Goal: Information Seeking & Learning: Learn about a topic

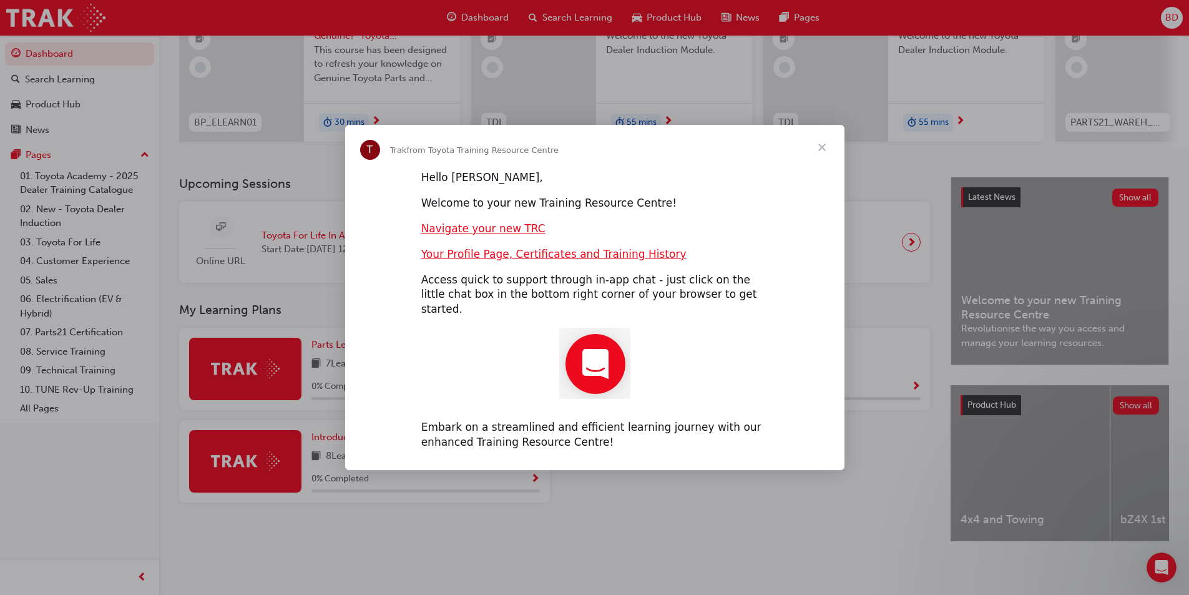
click at [824, 152] on span "Close" at bounding box center [821, 147] width 45 height 45
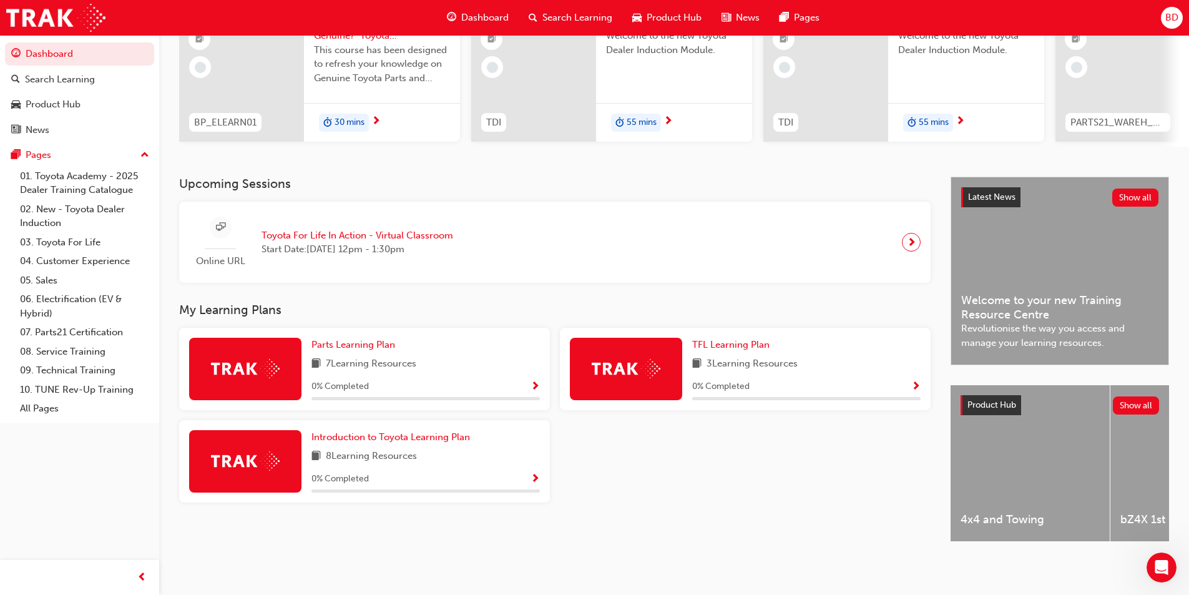
click at [534, 382] on span "Show Progress" at bounding box center [534, 386] width 9 height 11
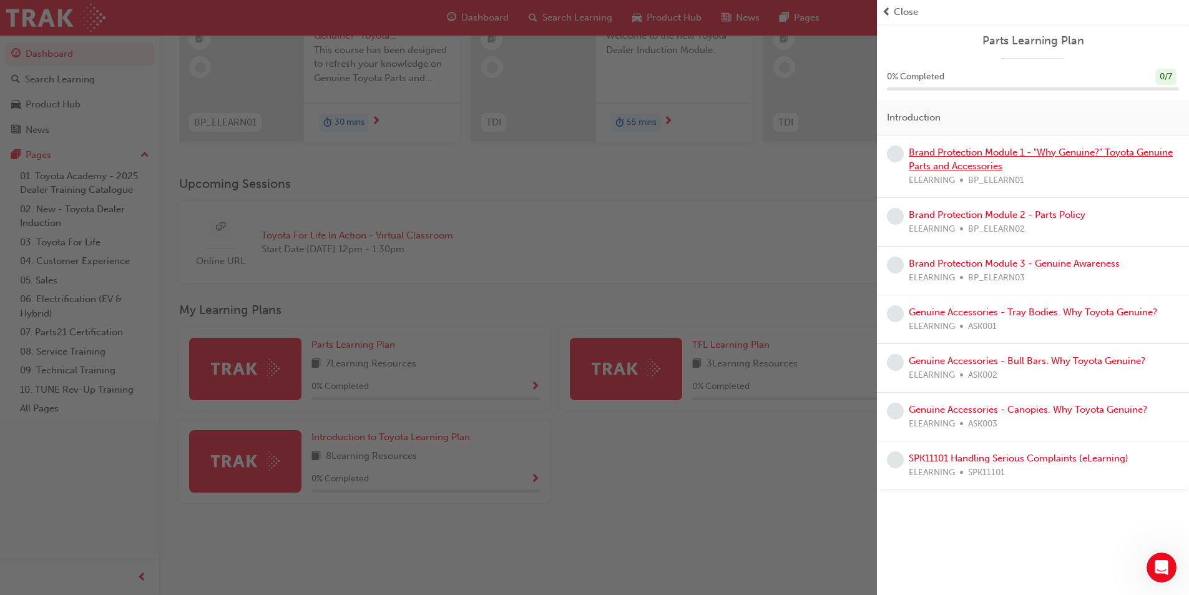
click at [1071, 152] on link "Brand Protection Module 1 - "Why Genuine?" Toyota Genuine Parts and Accessories" at bounding box center [1041, 160] width 264 height 26
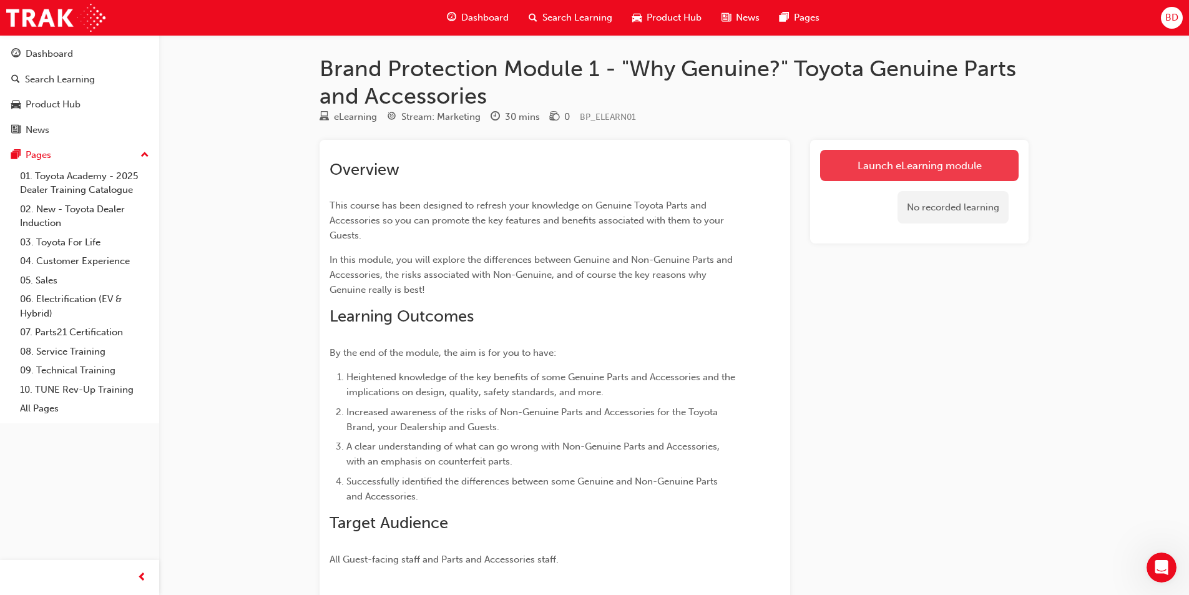
click at [901, 165] on link "Launch eLearning module" at bounding box center [919, 165] width 198 height 31
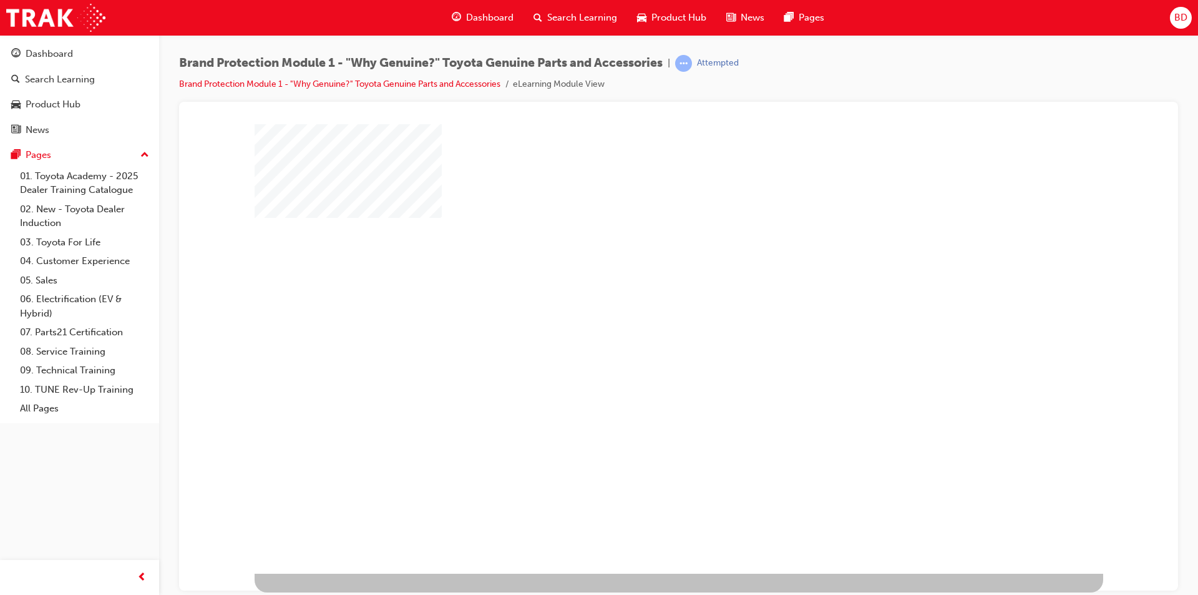
click at [643, 312] on div "play" at bounding box center [643, 312] width 0 height 0
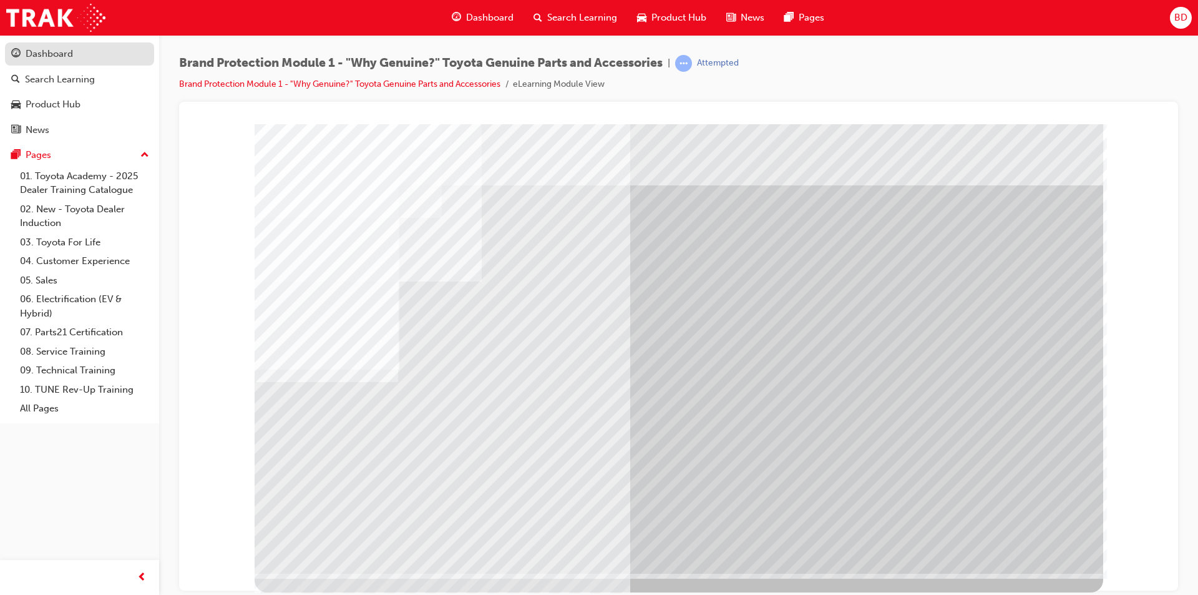
click at [53, 54] on div "Dashboard" at bounding box center [49, 54] width 47 height 14
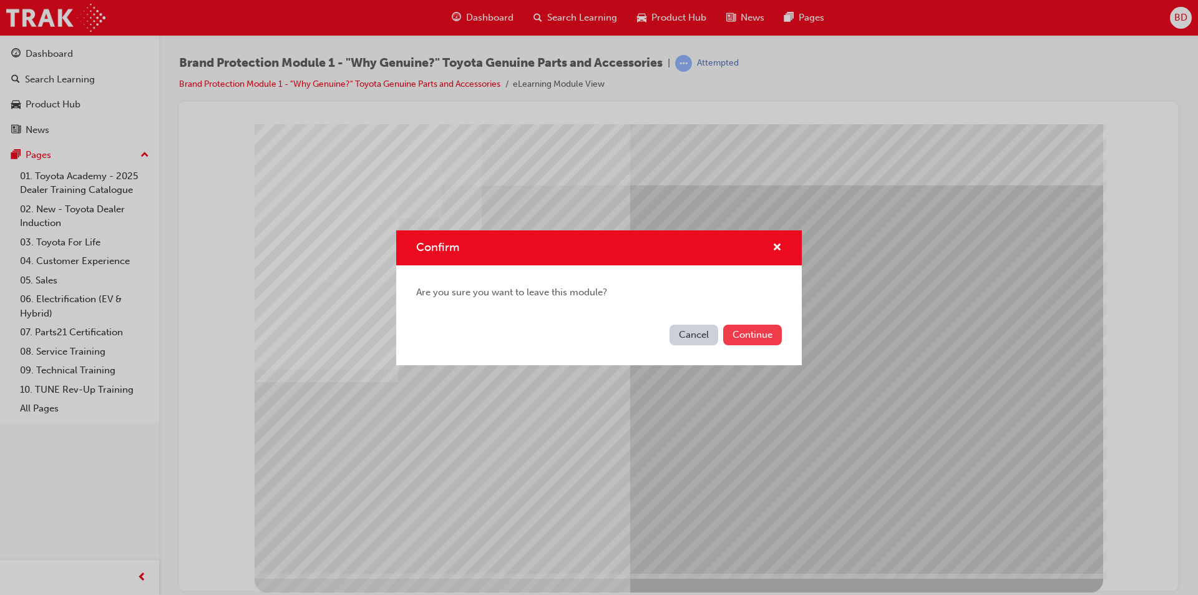
click at [761, 339] on button "Continue" at bounding box center [752, 335] width 59 height 21
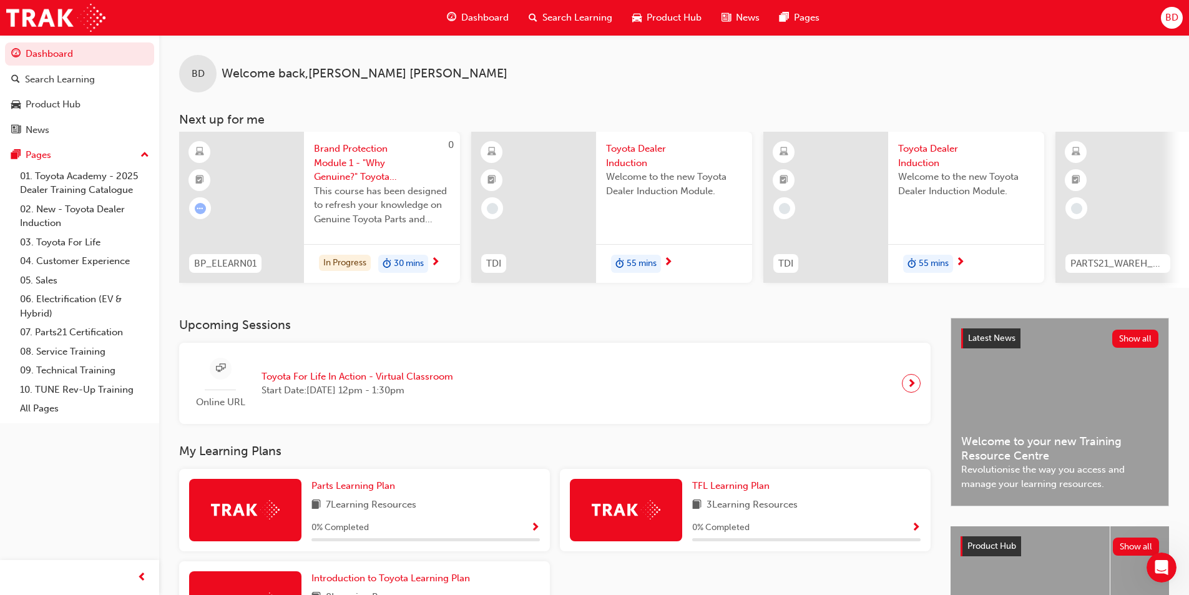
click at [914, 155] on span "Toyota Dealer Induction" at bounding box center [966, 156] width 136 height 28
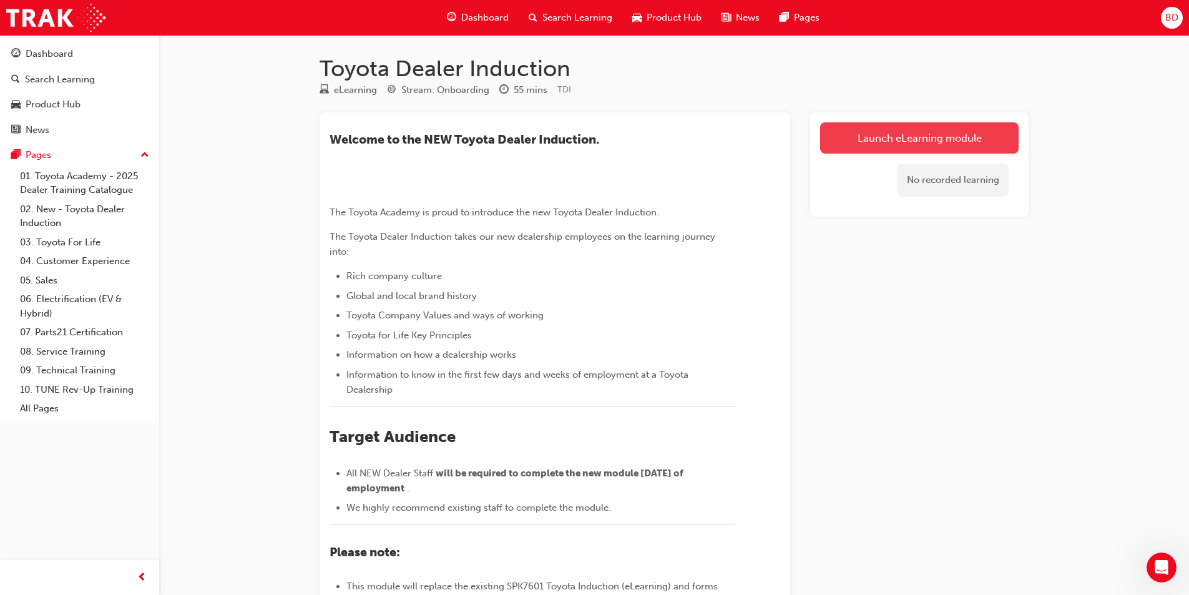
click at [882, 140] on link "Launch eLearning module" at bounding box center [919, 137] width 198 height 31
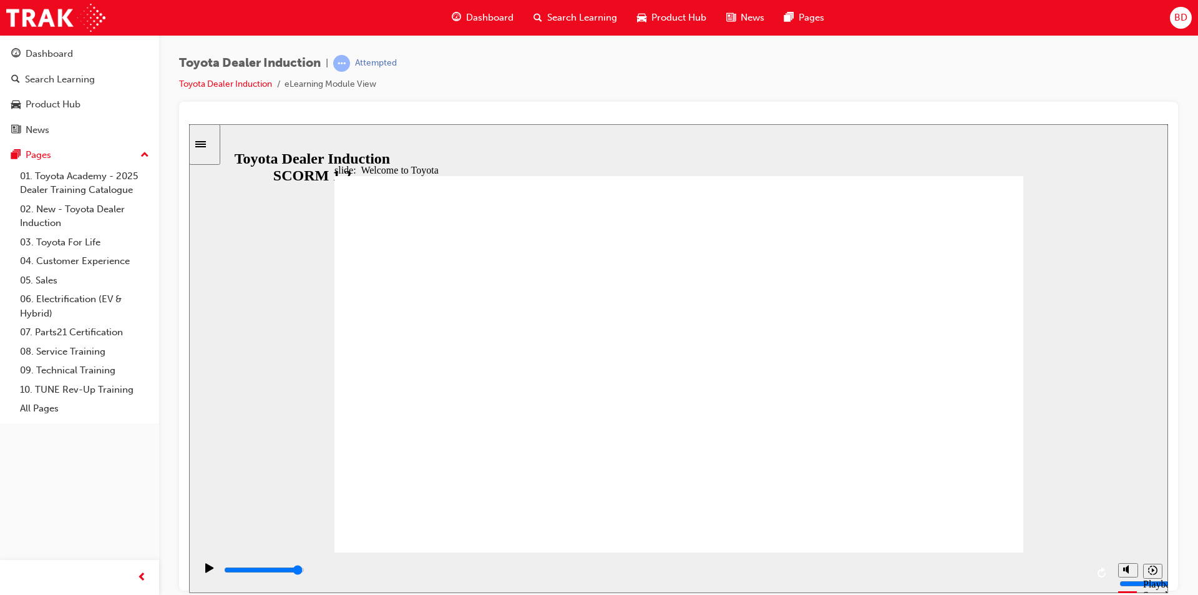
type input "7500"
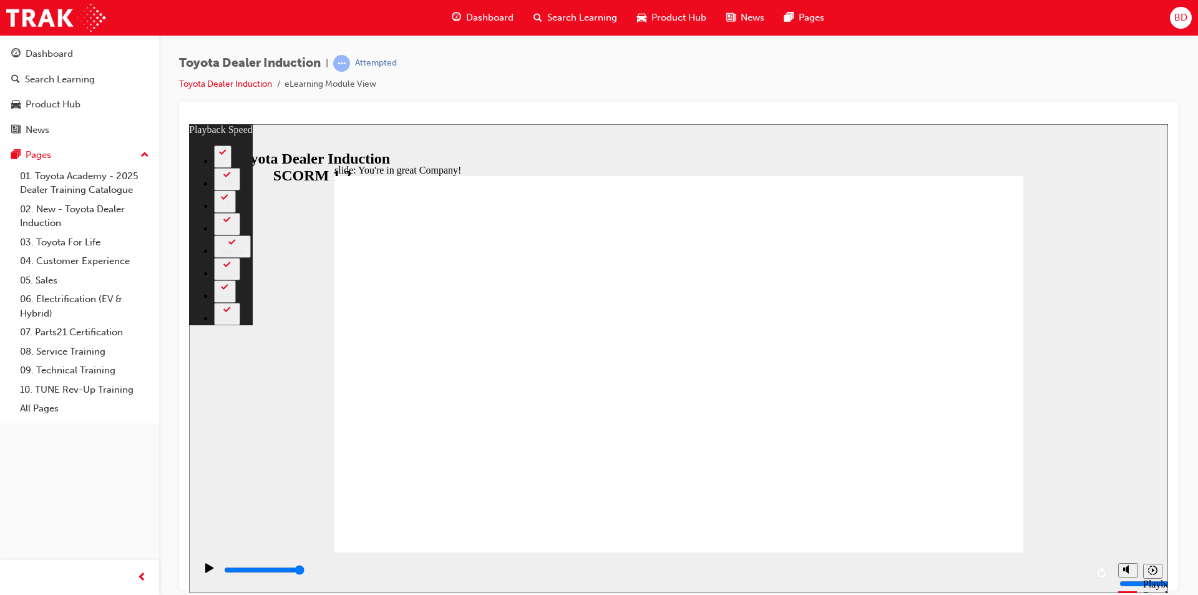
type input "156"
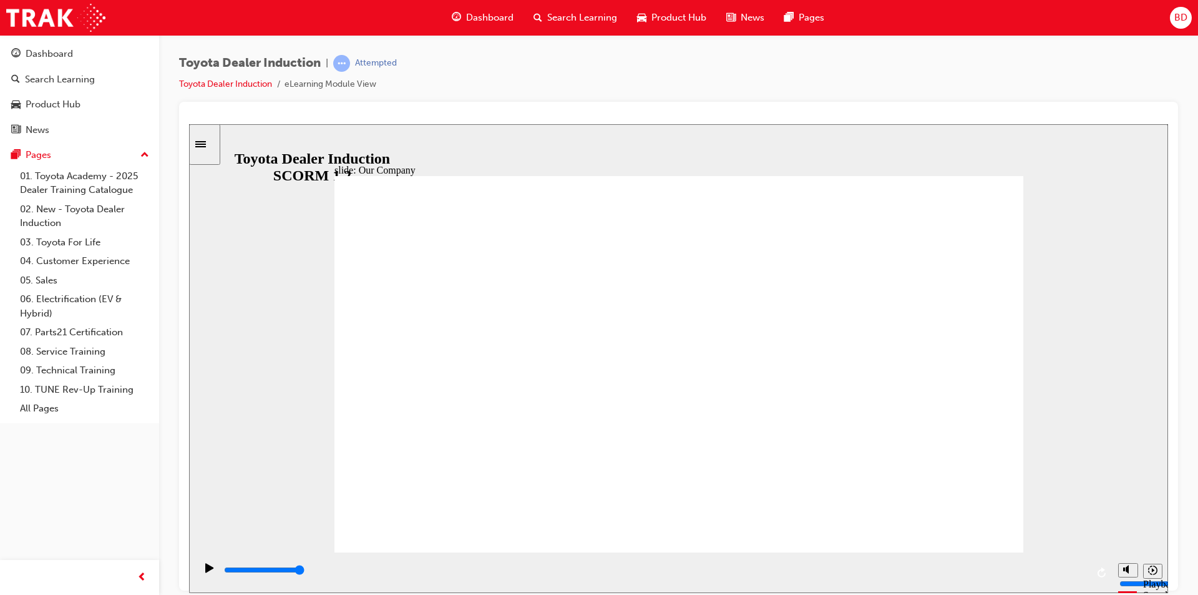
type input "8300"
drag, startPoint x: 491, startPoint y: 477, endPoint x: 653, endPoint y: 475, distance: 162.3
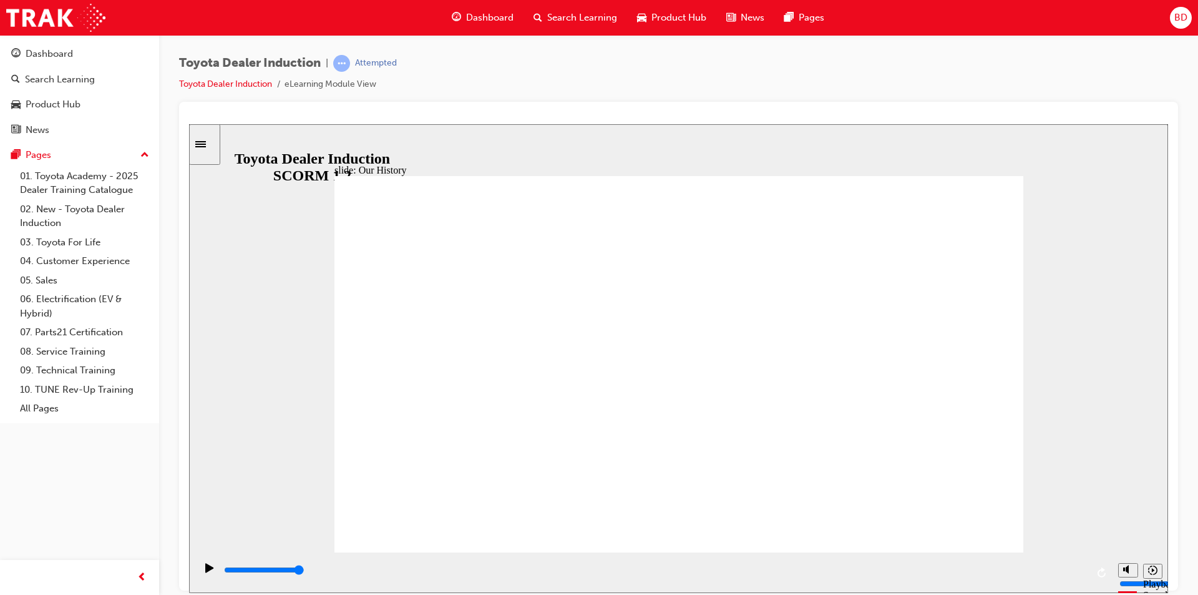
drag, startPoint x: 671, startPoint y: 475, endPoint x: 863, endPoint y: 457, distance: 193.1
click at [841, 95] on div "Toyota Dealer Induction | Attempted Toyota Dealer Induction eLearning Module Vi…" at bounding box center [678, 78] width 999 height 47
drag, startPoint x: 865, startPoint y: 469, endPoint x: 708, endPoint y: 482, distance: 157.8
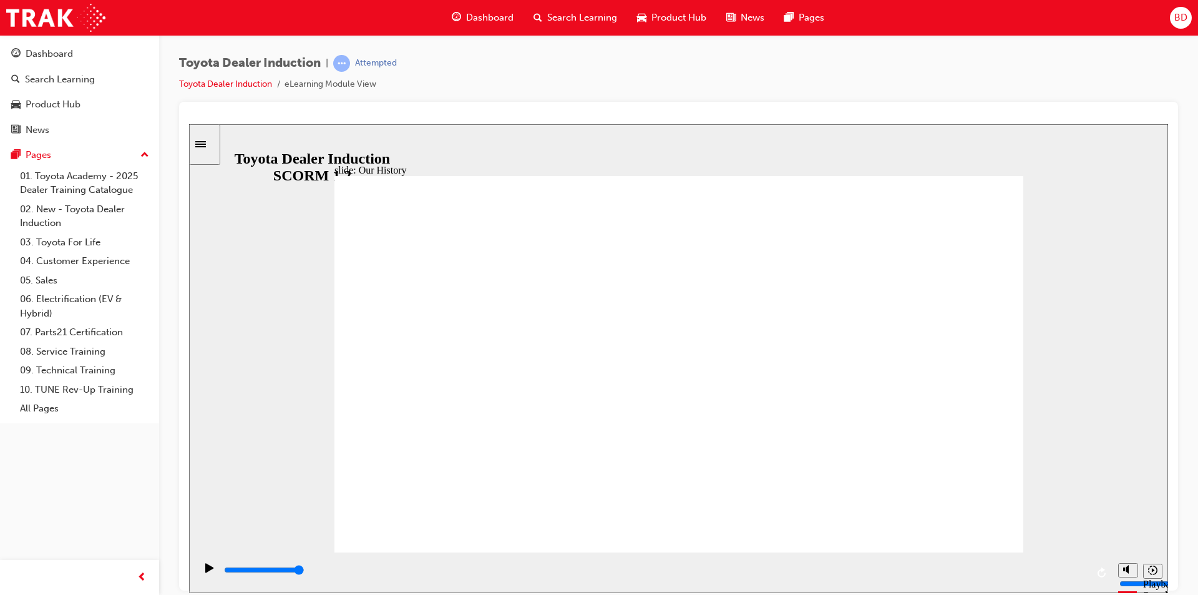
drag, startPoint x: 678, startPoint y: 475, endPoint x: 474, endPoint y: 469, distance: 204.2
drag, startPoint x: 499, startPoint y: 474, endPoint x: 695, endPoint y: 506, distance: 198.4
type input "3"
drag, startPoint x: 677, startPoint y: 477, endPoint x: 913, endPoint y: 467, distance: 236.7
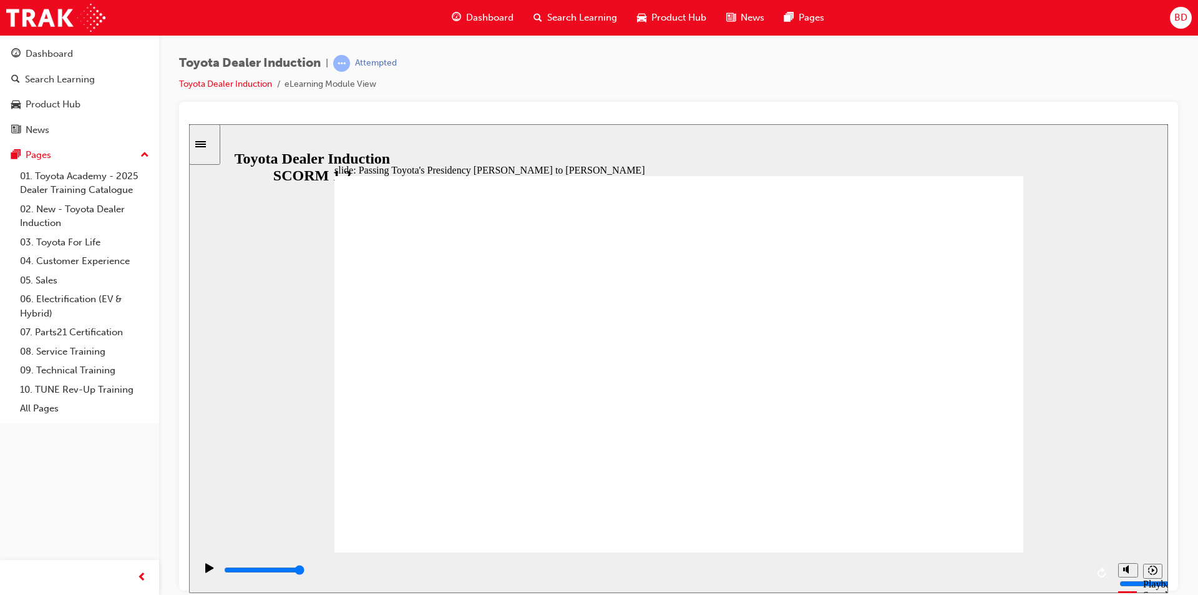
type input "5000"
radio input "true"
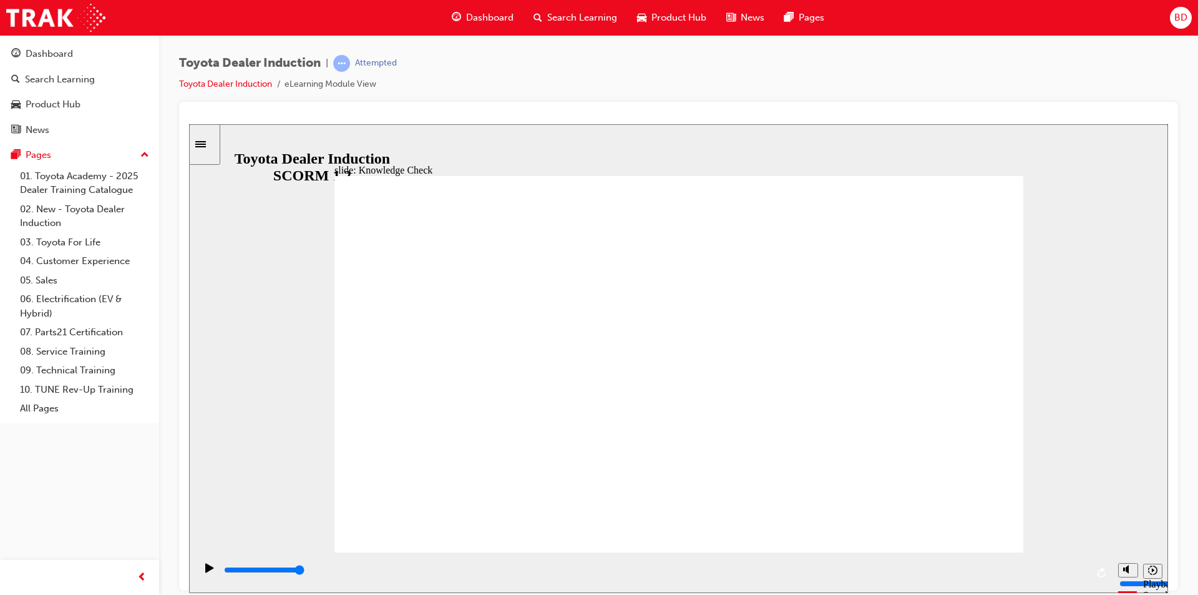
type input "5000"
radio input "true"
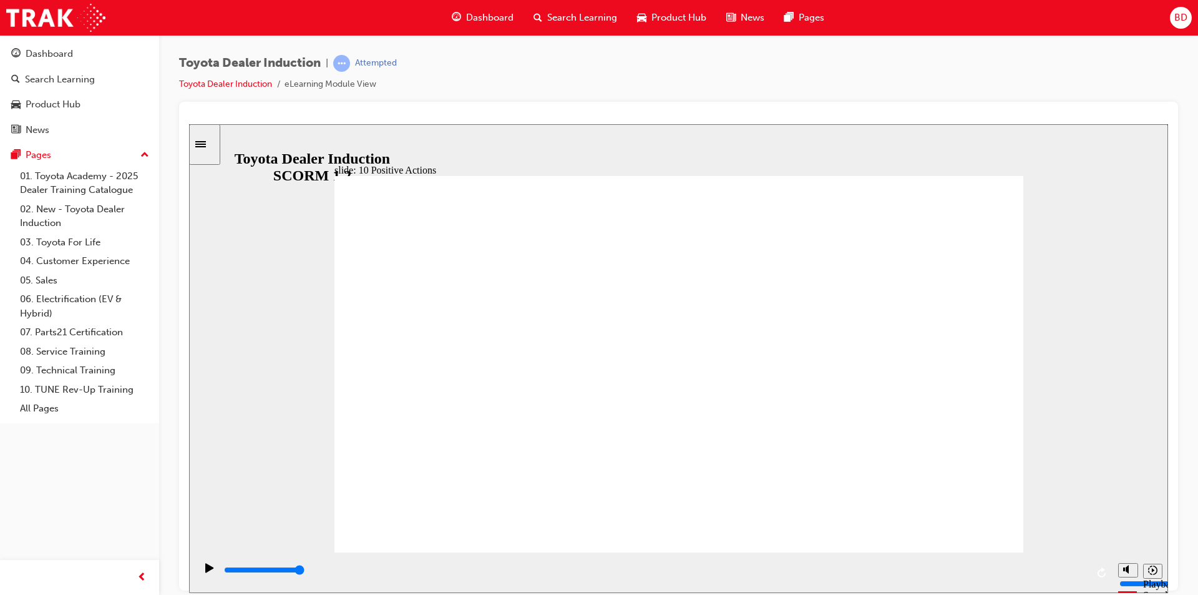
click at [1028, 175] on div "slide: 10 Positive Actions Multiply 1 Taking a personal interest in everything,…" at bounding box center [678, 358] width 979 height 469
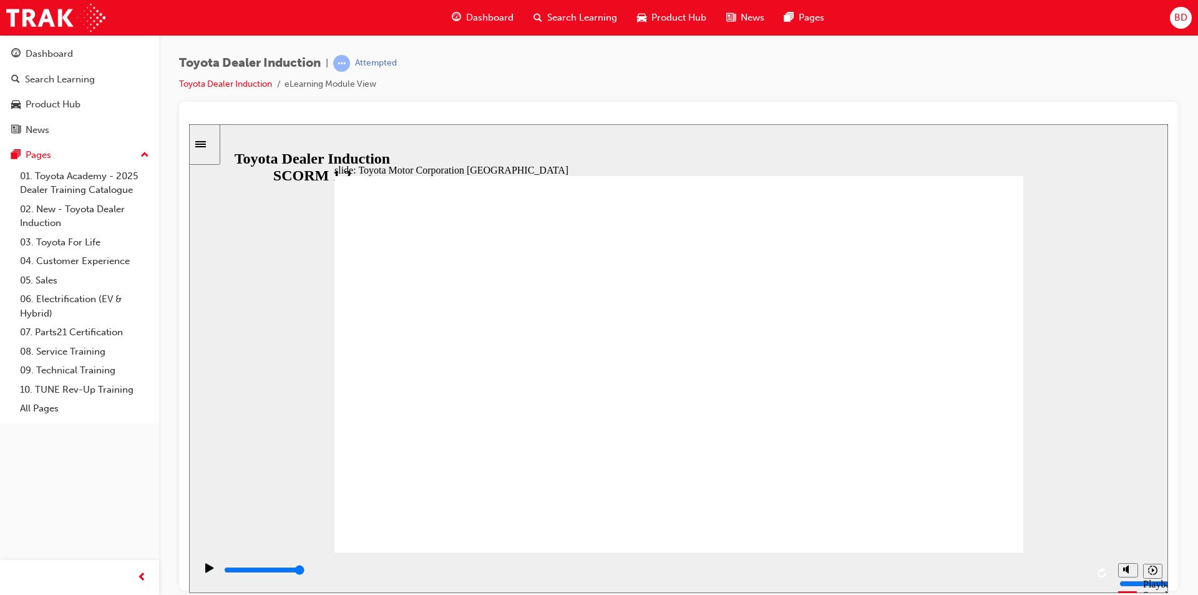
type input "15300"
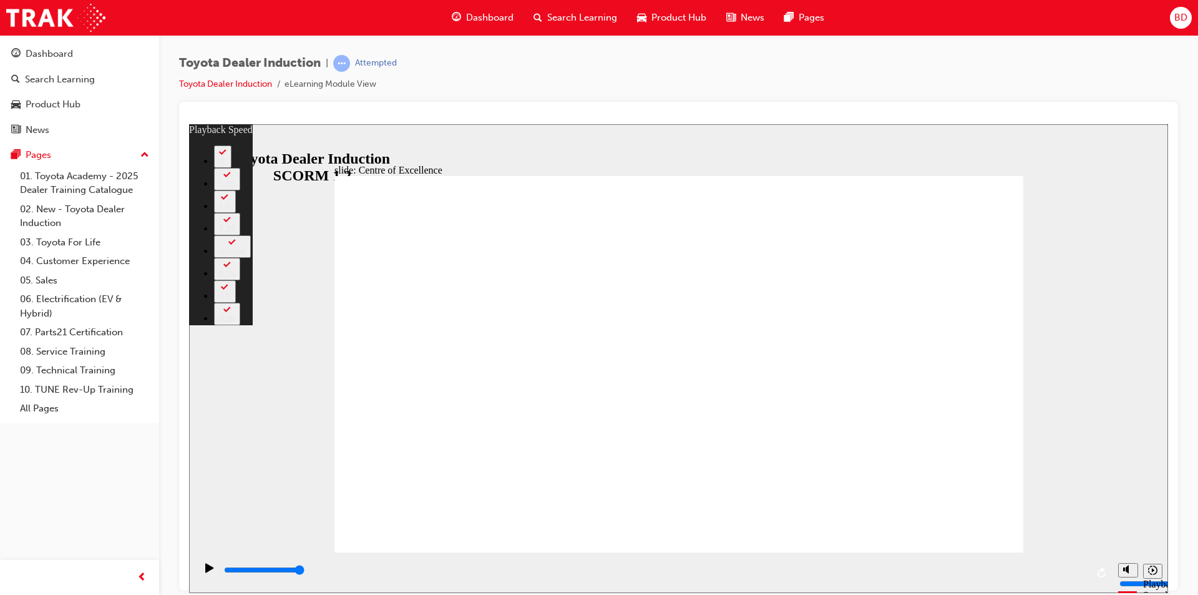
type input "248"
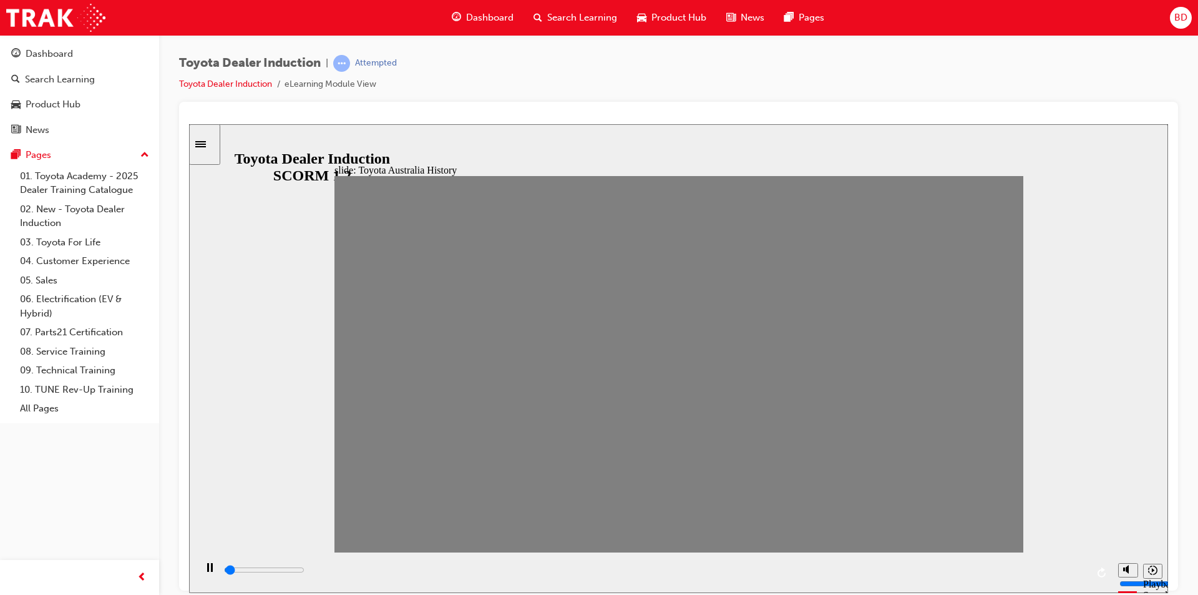
drag, startPoint x: 359, startPoint y: 378, endPoint x: 386, endPoint y: 378, distance: 26.8
drag, startPoint x: 394, startPoint y: 374, endPoint x: 423, endPoint y: 374, distance: 29.3
drag, startPoint x: 426, startPoint y: 371, endPoint x: 459, endPoint y: 373, distance: 33.1
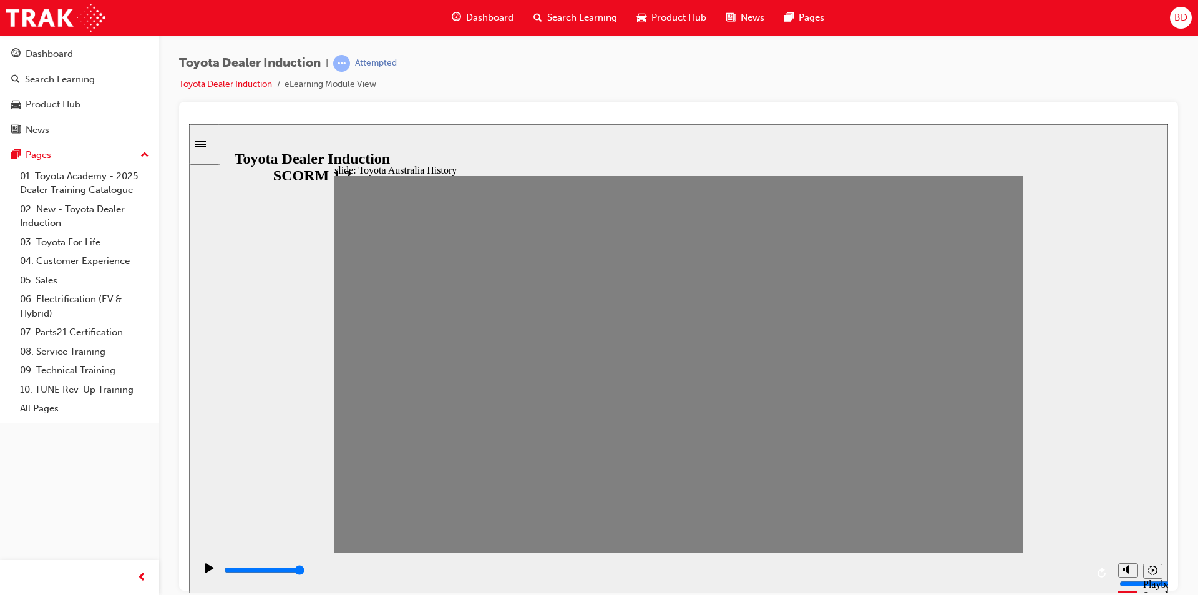
drag, startPoint x: 477, startPoint y: 373, endPoint x: 506, endPoint y: 366, distance: 30.3
drag, startPoint x: 515, startPoint y: 372, endPoint x: 553, endPoint y: 373, distance: 38.1
drag, startPoint x: 553, startPoint y: 374, endPoint x: 572, endPoint y: 371, distance: 19.7
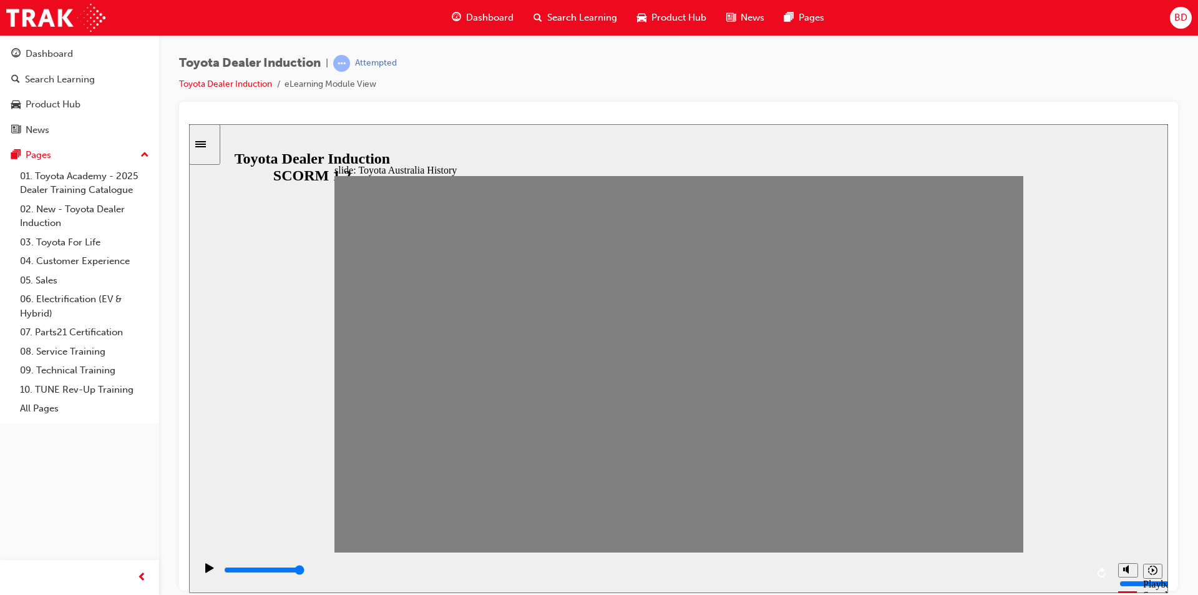
drag, startPoint x: 580, startPoint y: 368, endPoint x: 611, endPoint y: 368, distance: 31.2
drag, startPoint x: 611, startPoint y: 369, endPoint x: 633, endPoint y: 363, distance: 23.3
drag, startPoint x: 643, startPoint y: 373, endPoint x: 716, endPoint y: 366, distance: 73.3
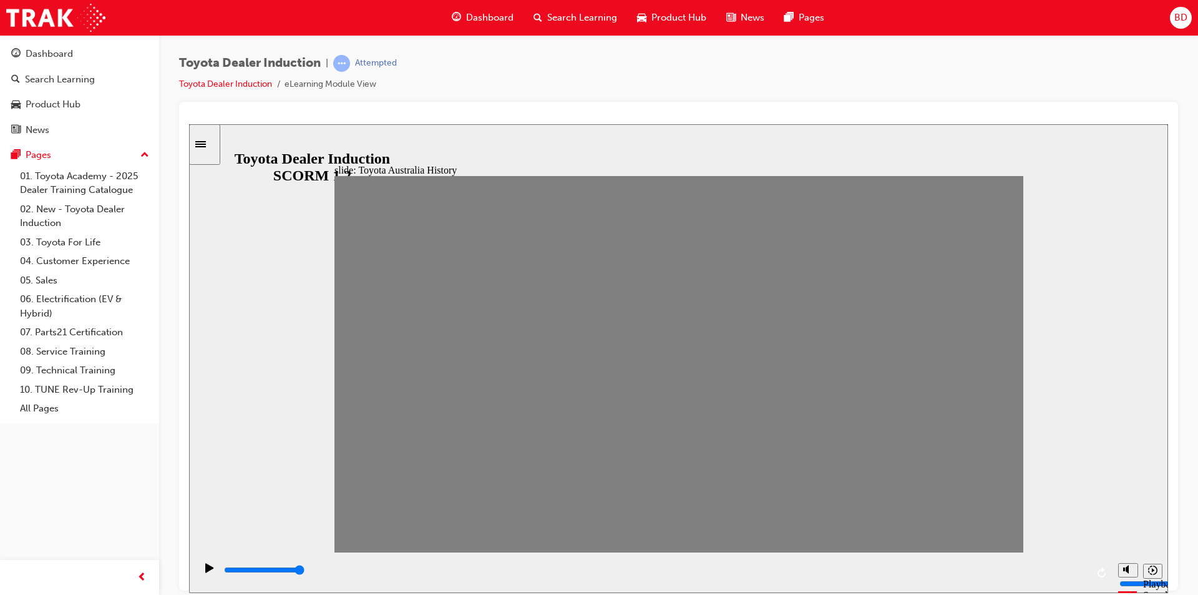
type input "7000"
type input "10"
type input "100"
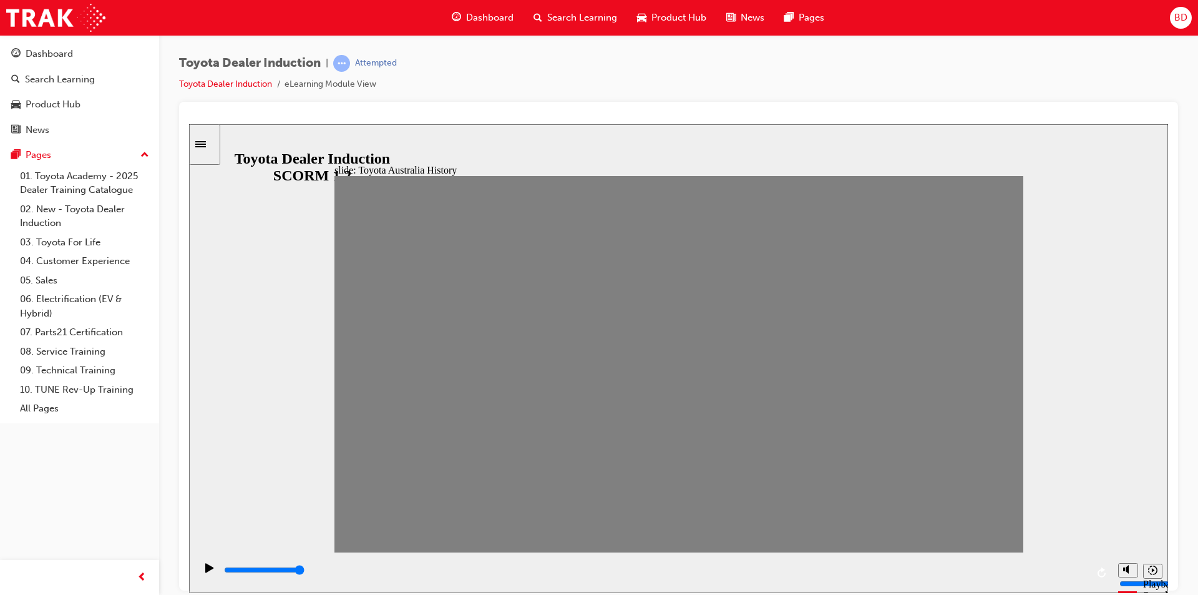
type input "9"
drag, startPoint x: 680, startPoint y: 373, endPoint x: 635, endPoint y: 377, distance: 45.1
drag, startPoint x: 647, startPoint y: 373, endPoint x: 667, endPoint y: 372, distance: 20.0
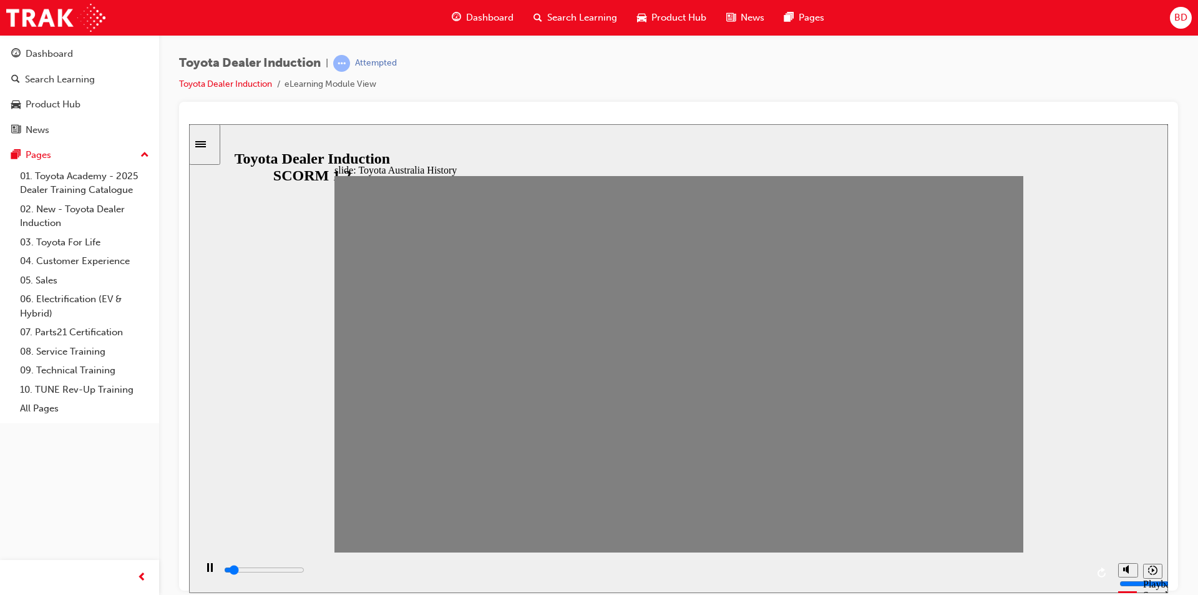
drag, startPoint x: 662, startPoint y: 373, endPoint x: 650, endPoint y: 374, distance: 11.4
drag, startPoint x: 650, startPoint y: 374, endPoint x: 668, endPoint y: 373, distance: 17.6
type input "7000"
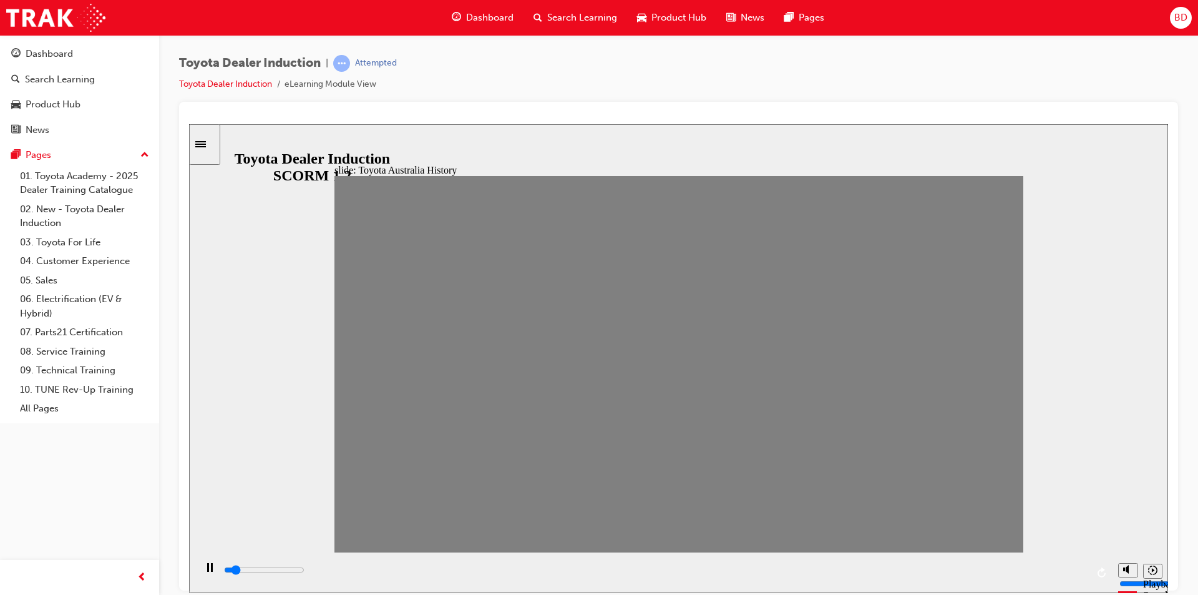
type input "10"
type input "0"
type input "11"
drag, startPoint x: 675, startPoint y: 371, endPoint x: 699, endPoint y: 373, distance: 24.4
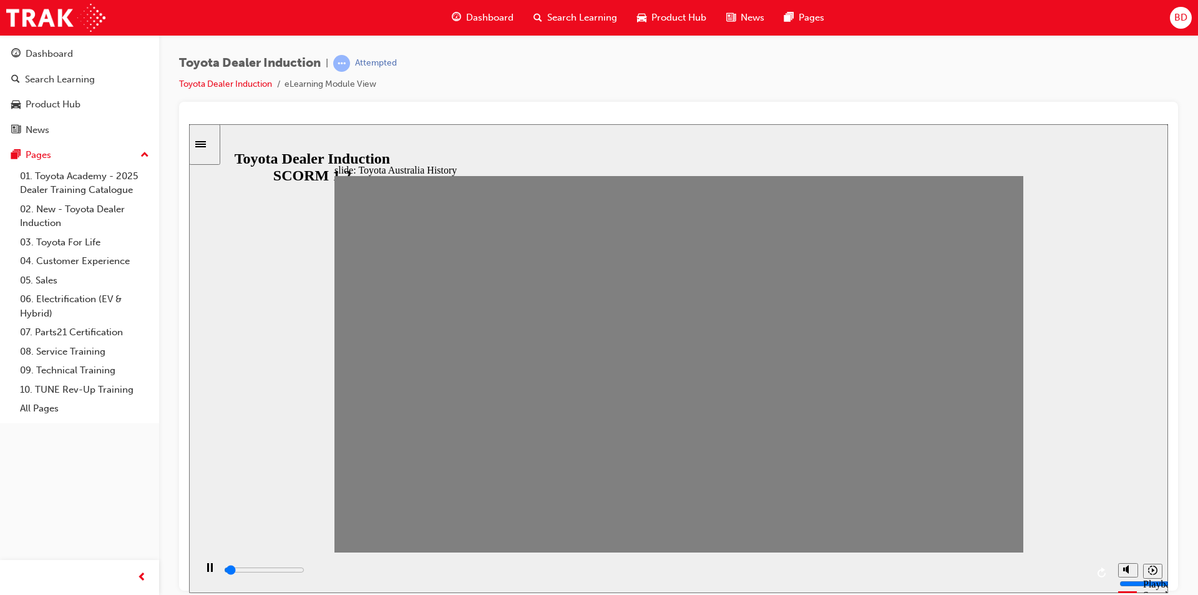
drag, startPoint x: 704, startPoint y: 374, endPoint x: 735, endPoint y: 375, distance: 30.6
drag, startPoint x: 734, startPoint y: 375, endPoint x: 771, endPoint y: 369, distance: 37.9
drag, startPoint x: 771, startPoint y: 369, endPoint x: 797, endPoint y: 369, distance: 25.6
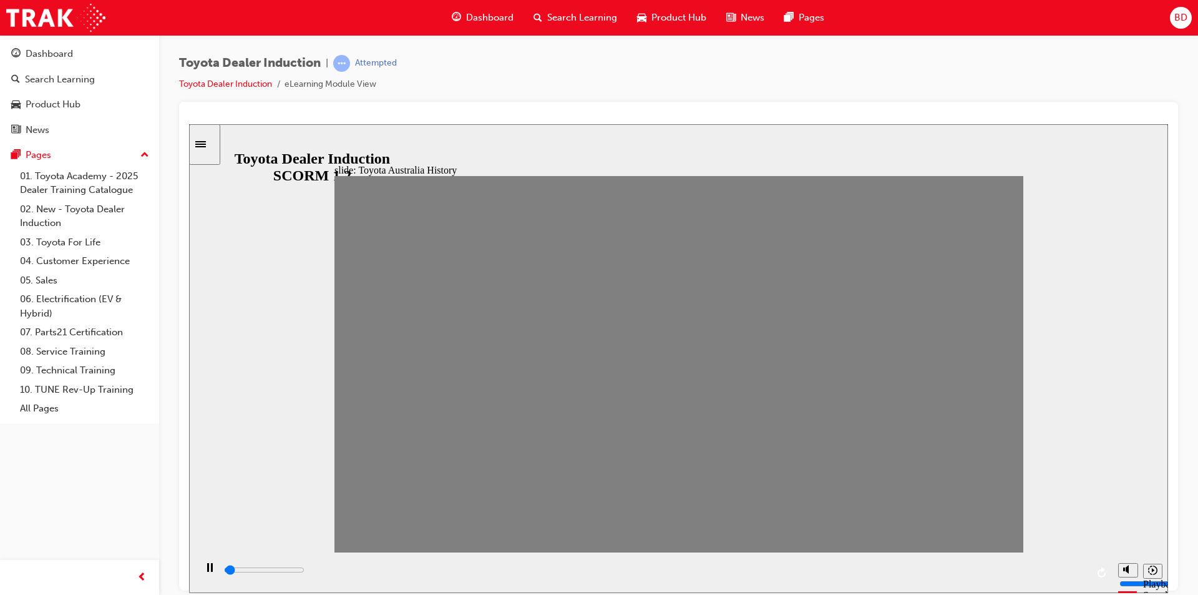
drag, startPoint x: 807, startPoint y: 373, endPoint x: 846, endPoint y: 373, distance: 38.7
type input "0"
type input "15"
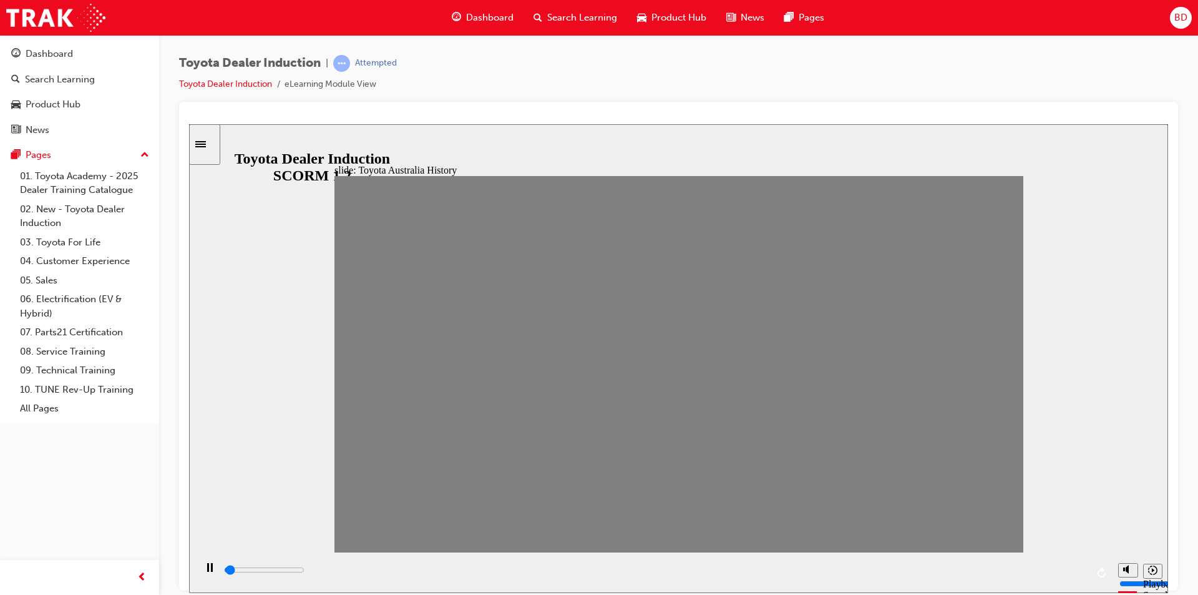
type input "0"
type input "16"
drag, startPoint x: 841, startPoint y: 371, endPoint x: 860, endPoint y: 368, distance: 19.6
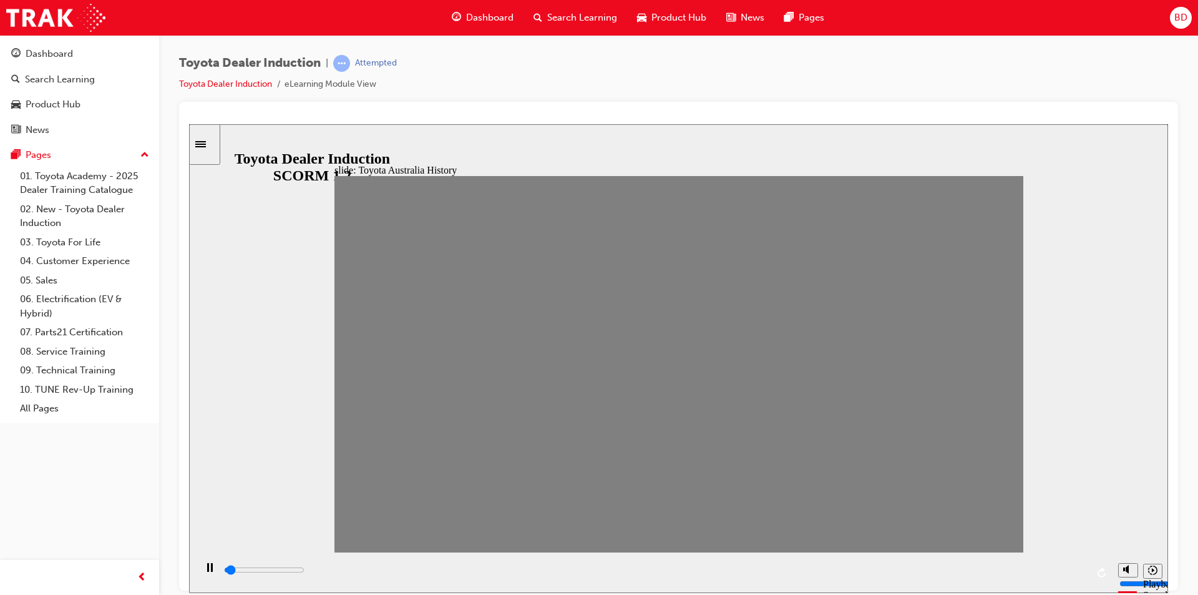
drag, startPoint x: 868, startPoint y: 373, endPoint x: 889, endPoint y: 369, distance: 21.5
click at [704, 82] on div "Toyota Dealer Induction | Attempted Toyota Dealer Induction eLearning Module Vi…" at bounding box center [678, 78] width 999 height 47
click at [745, 72] on div "Toyota Dealer Induction | Attempted Toyota Dealer Induction eLearning Module Vi…" at bounding box center [678, 78] width 999 height 47
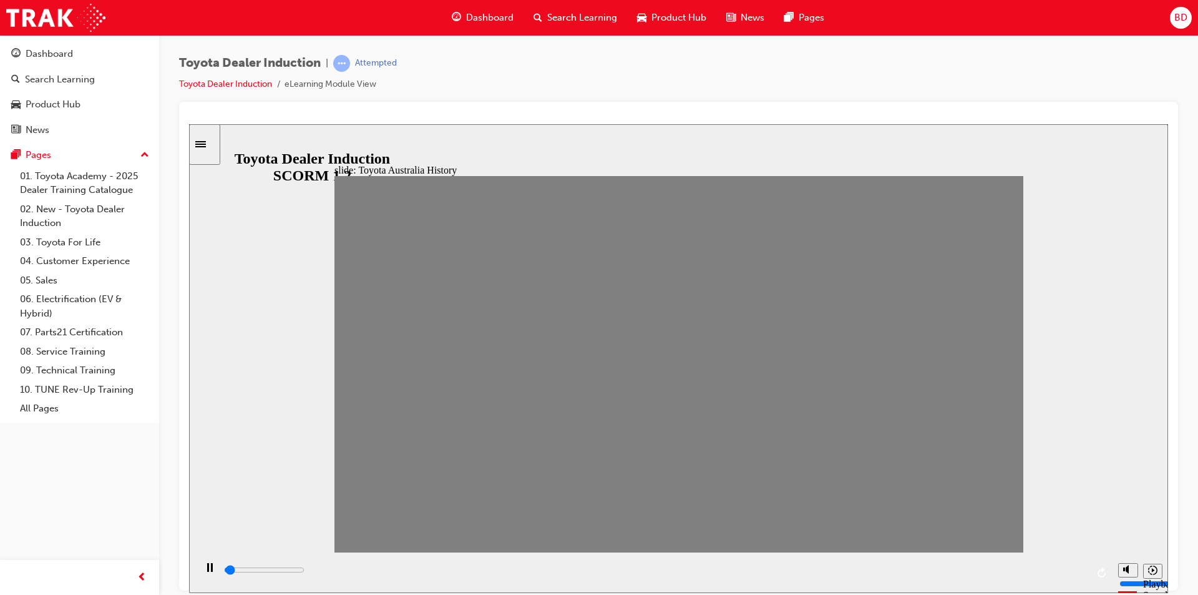
drag, startPoint x: 924, startPoint y: 371, endPoint x: 957, endPoint y: 370, distance: 32.5
click at [760, 121] on div at bounding box center [678, 118] width 979 height 12
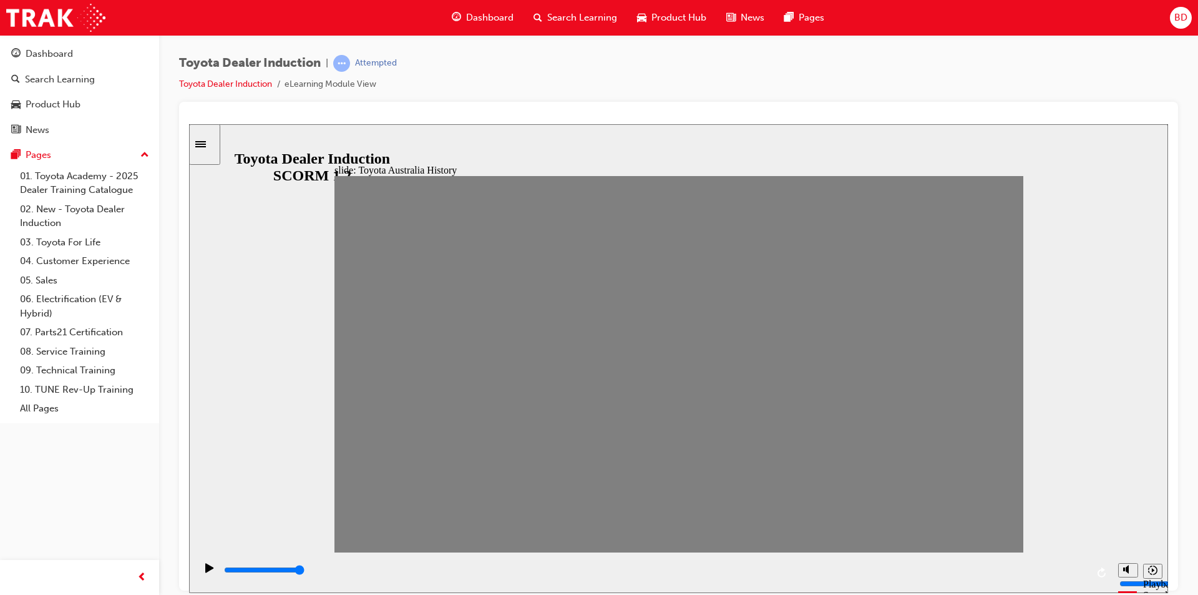
type input "0"
type input "18"
drag, startPoint x: 957, startPoint y: 370, endPoint x: 924, endPoint y: 370, distance: 33.7
type input "0"
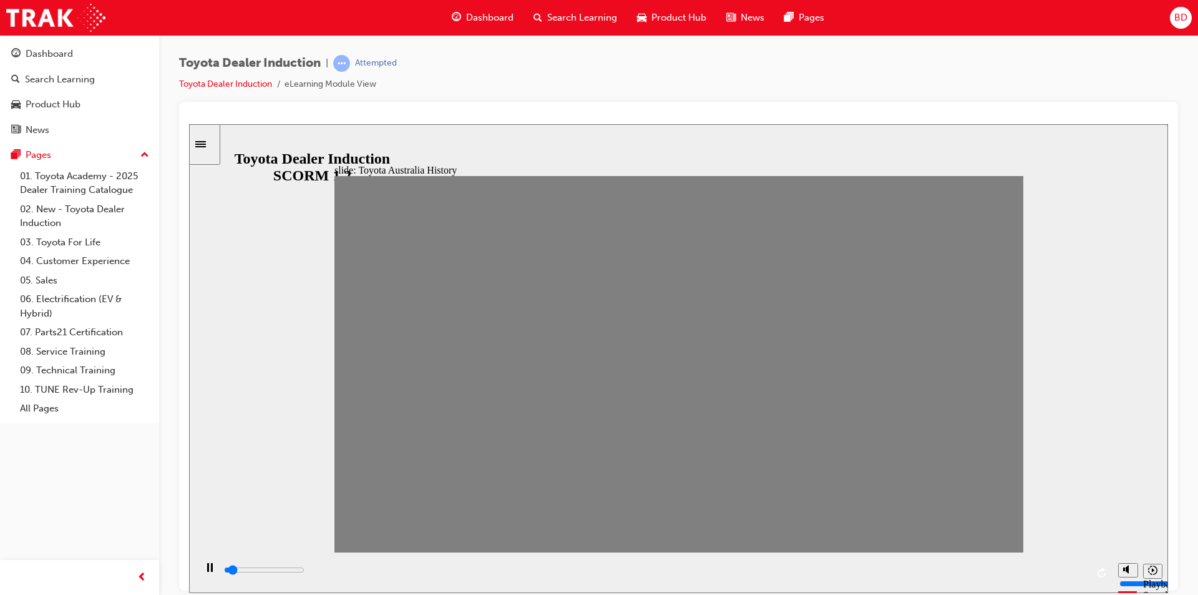
type input "19"
drag, startPoint x: 940, startPoint y: 368, endPoint x: 965, endPoint y: 368, distance: 25.0
drag, startPoint x: 962, startPoint y: 369, endPoint x: 1016, endPoint y: 371, distance: 54.3
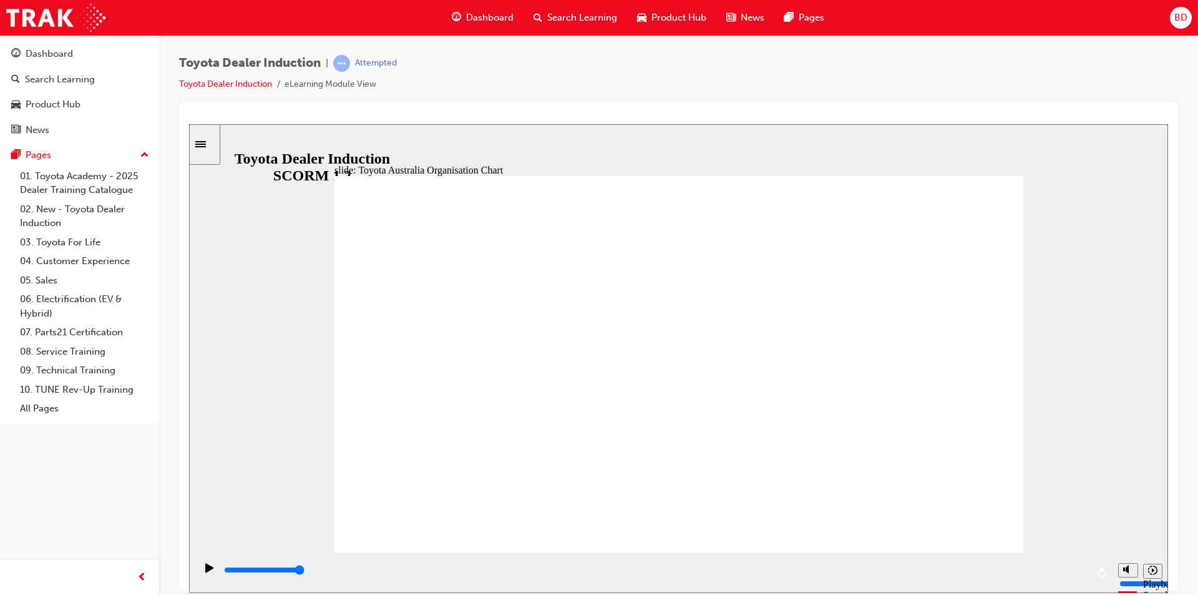
type input "5000"
radio input "true"
drag, startPoint x: 419, startPoint y: 286, endPoint x: 486, endPoint y: 286, distance: 67.4
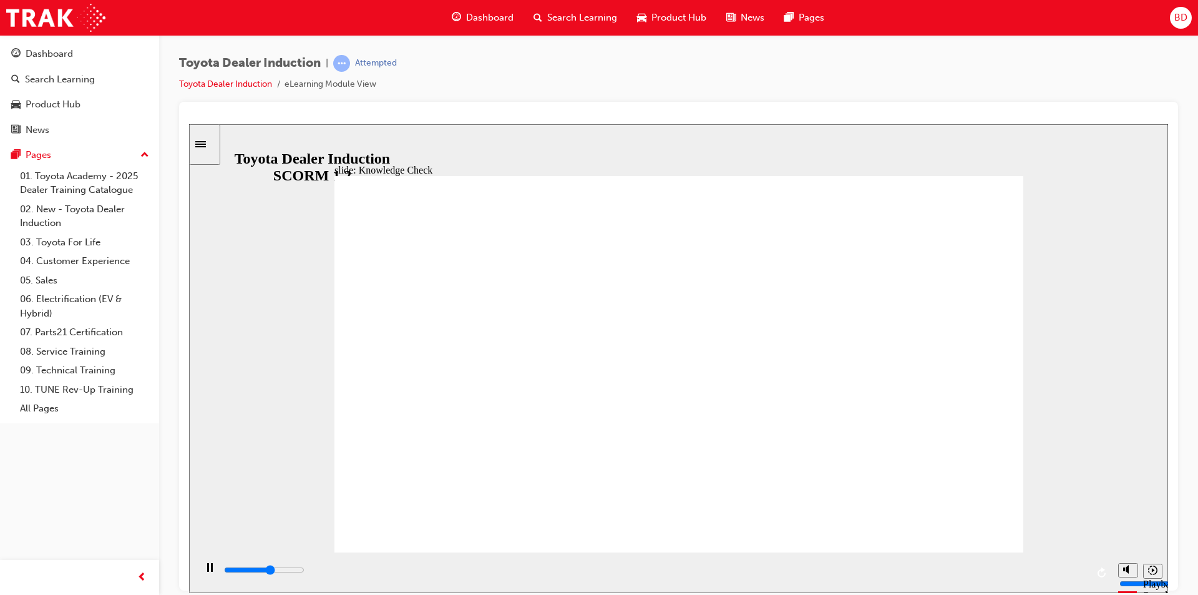
type input "5000"
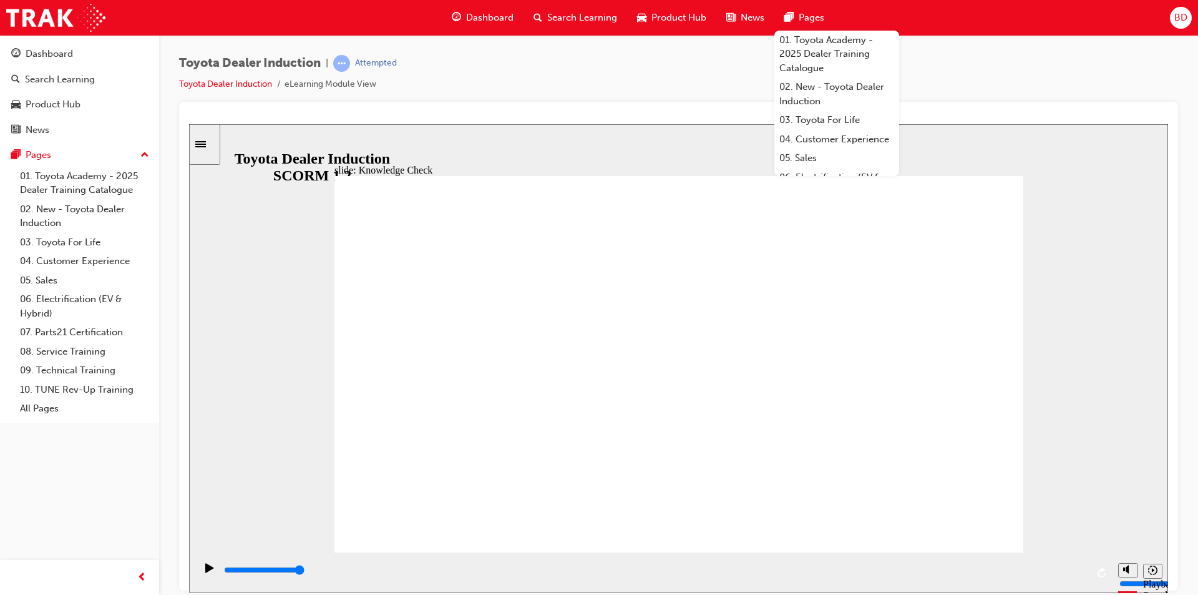
radio input "true"
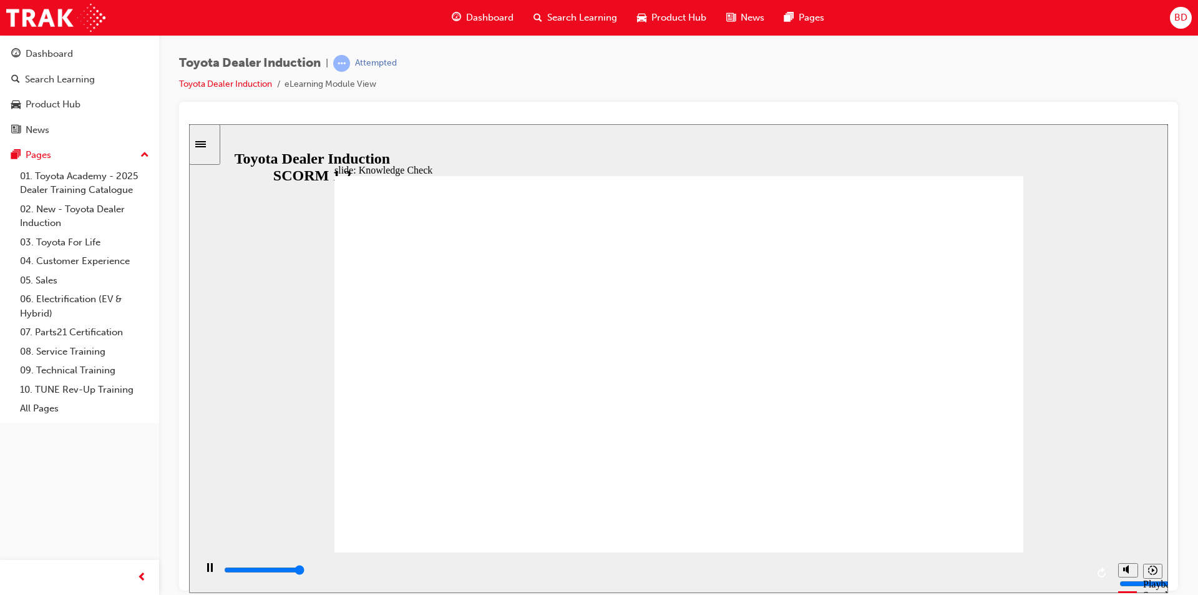
type input "5000"
radio input "true"
type input "9200"
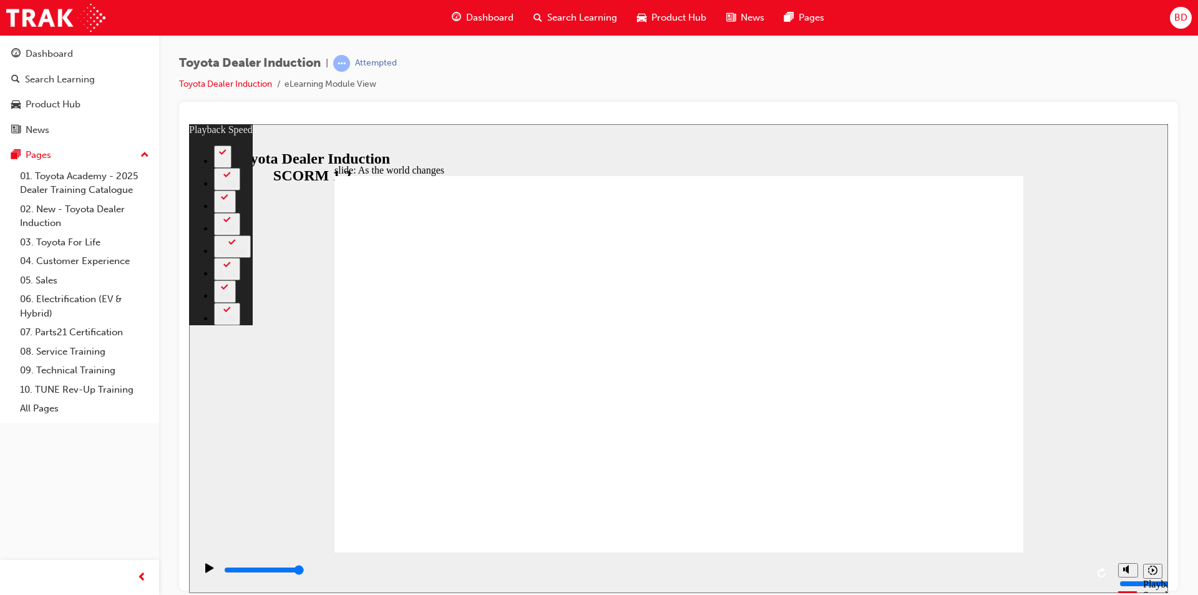
type input "128"
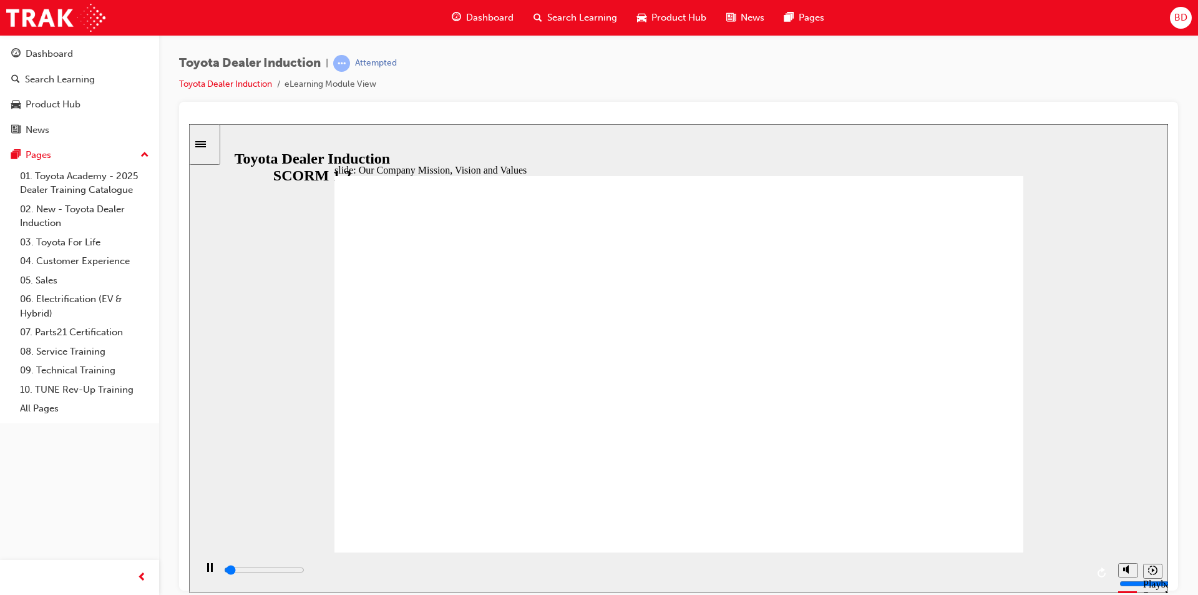
type input "2600"
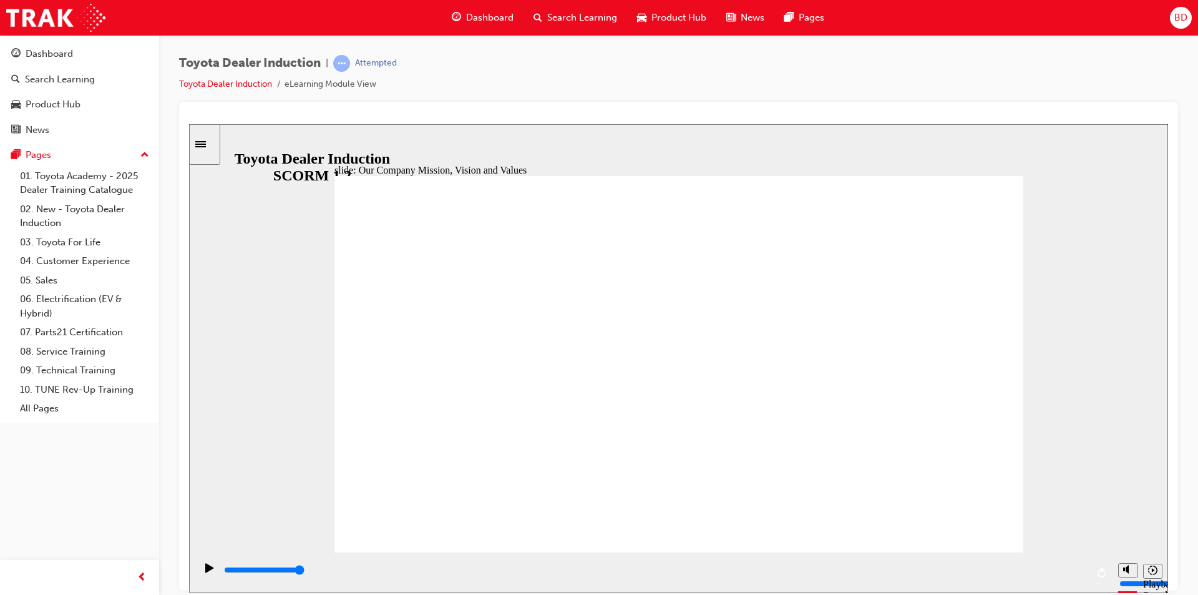
drag, startPoint x: 483, startPoint y: 243, endPoint x: 376, endPoint y: 235, distance: 107.0
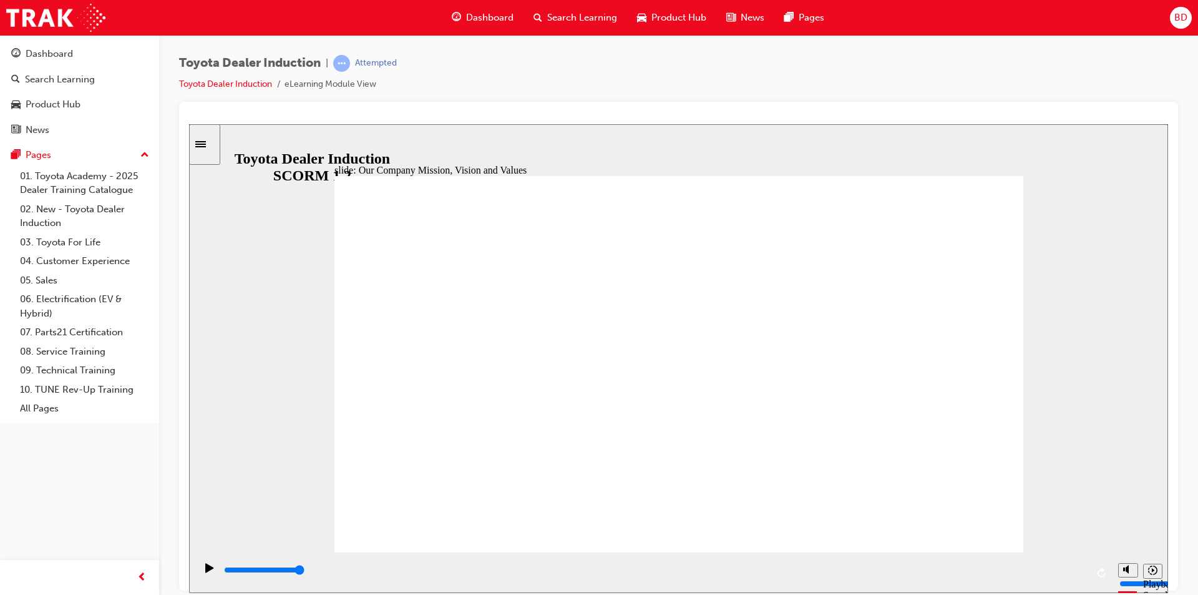
drag, startPoint x: 562, startPoint y: 246, endPoint x: 575, endPoint y: 246, distance: 13.1
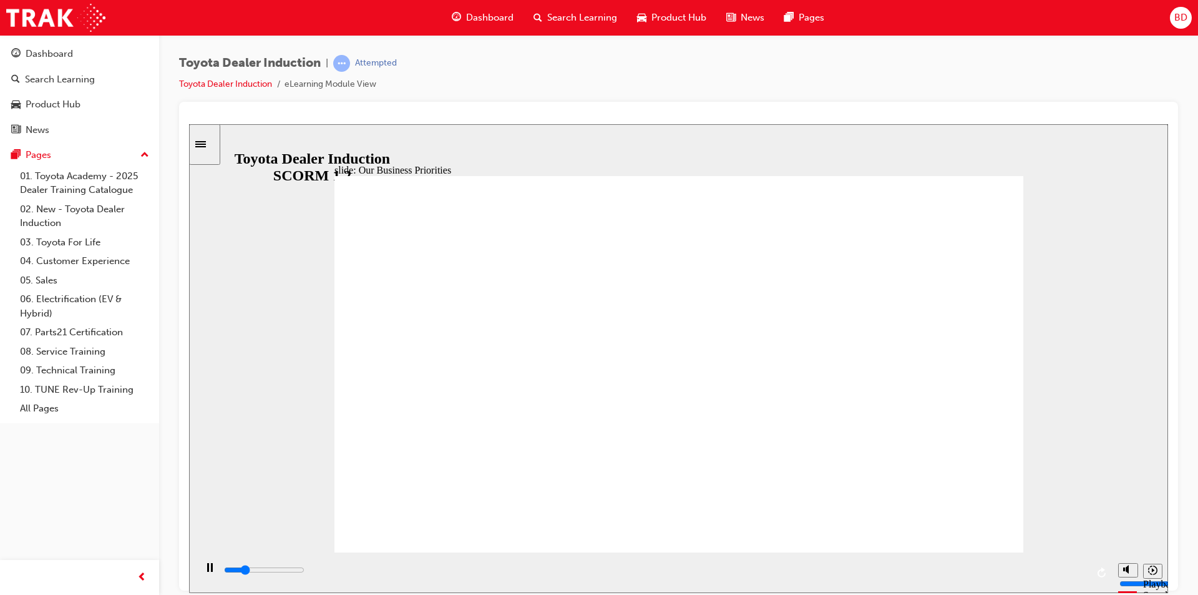
drag, startPoint x: 952, startPoint y: 505, endPoint x: 955, endPoint y: 511, distance: 6.4
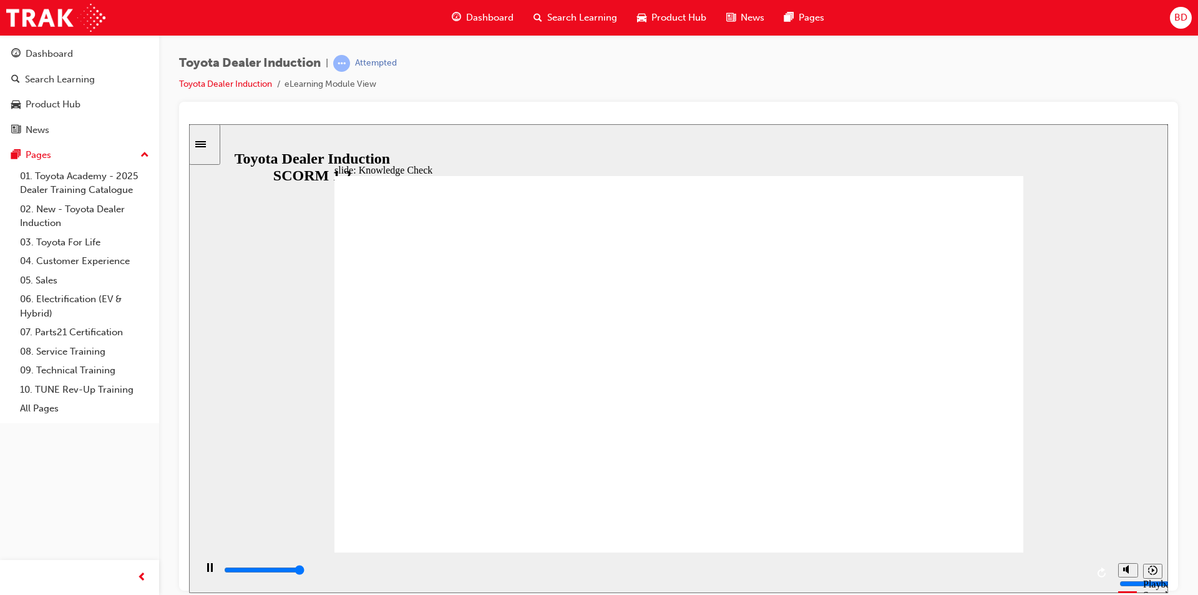
type input "5000"
type input "happiness"
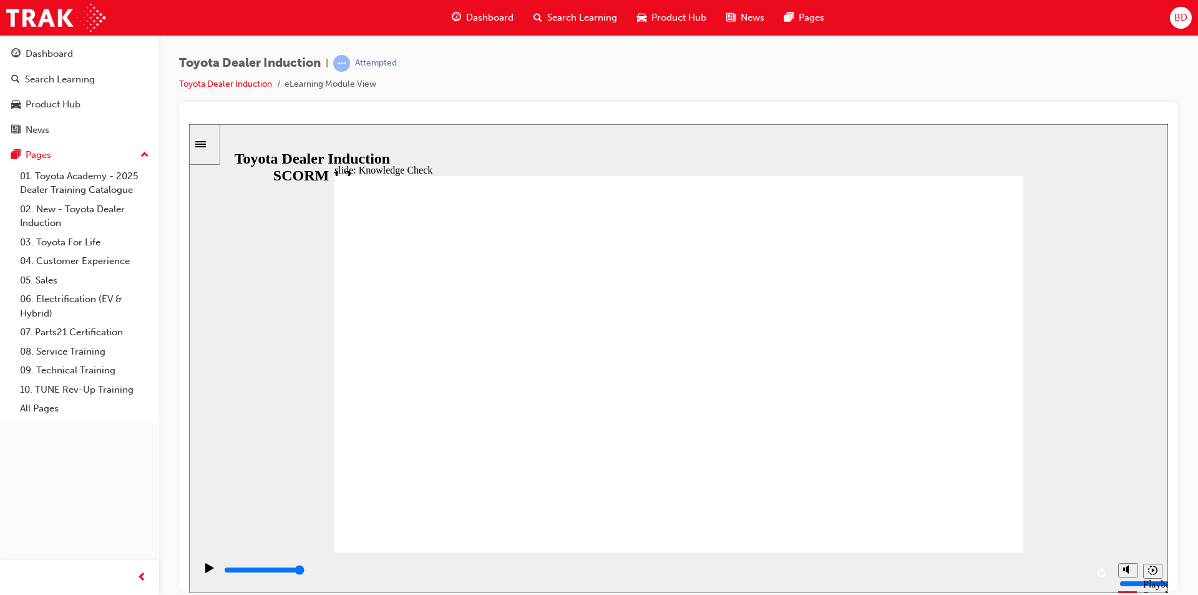
type input "happiness"
type input "1900"
type input "mobile"
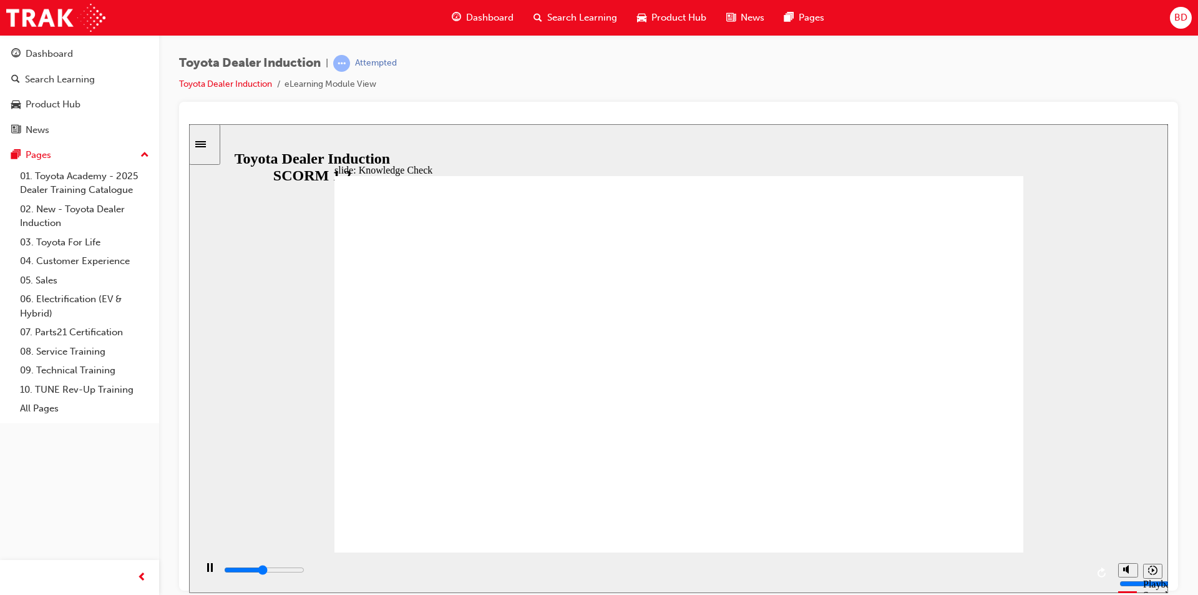
type input "2900"
type input "mobile"
type input "5000"
type input "mobile"
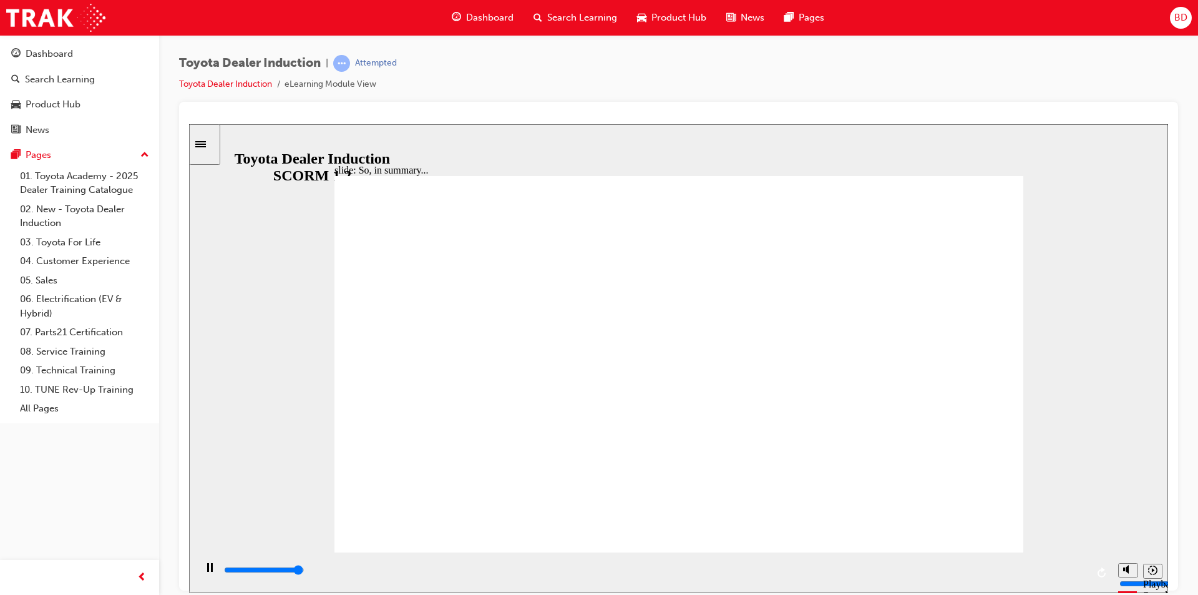
type input "6500"
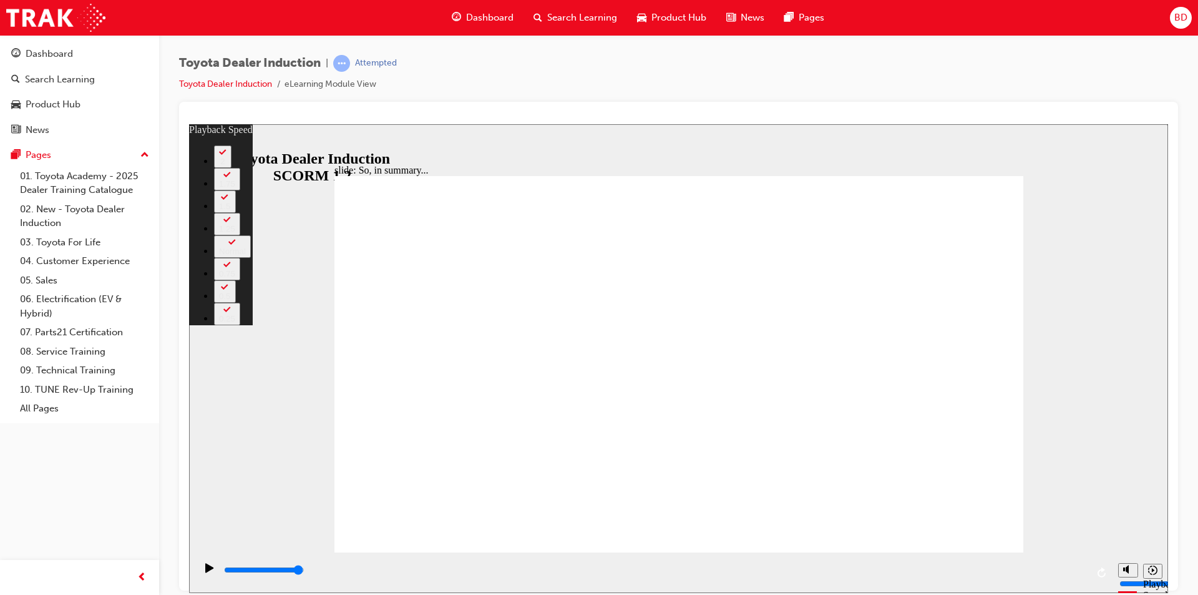
type input "7"
type input "128"
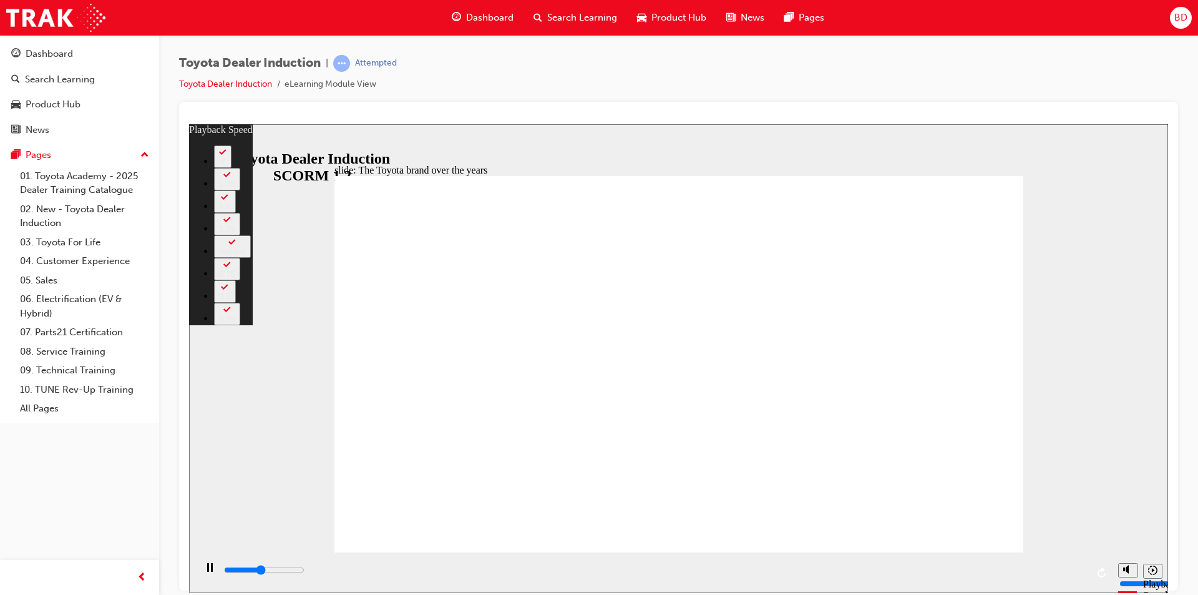
type input "3800"
type input "0"
type input "4000"
type input "0"
type input "4300"
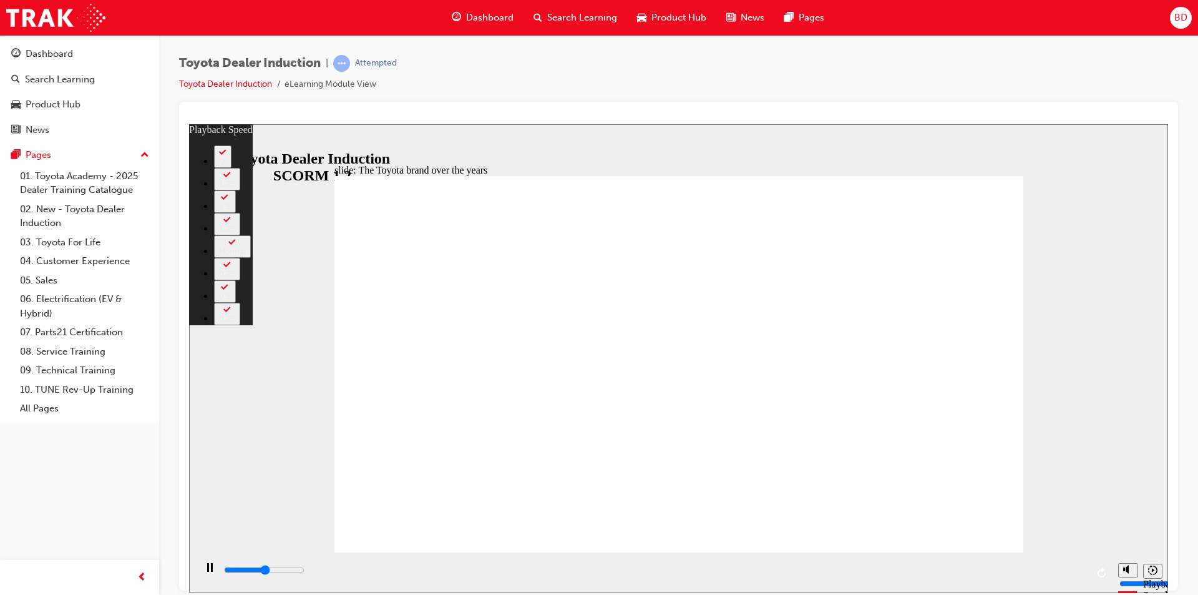
type input "1"
type input "4500"
type input "1"
type input "4800"
type input "1"
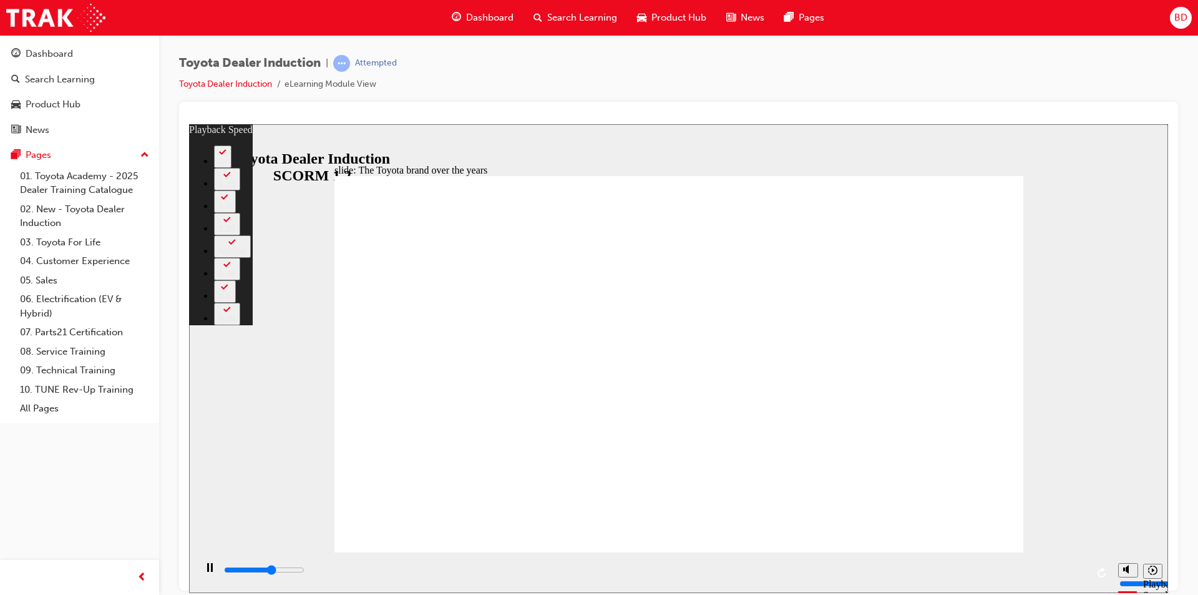
type input "5100"
type input "1"
type input "5300"
type input "2"
type input "5600"
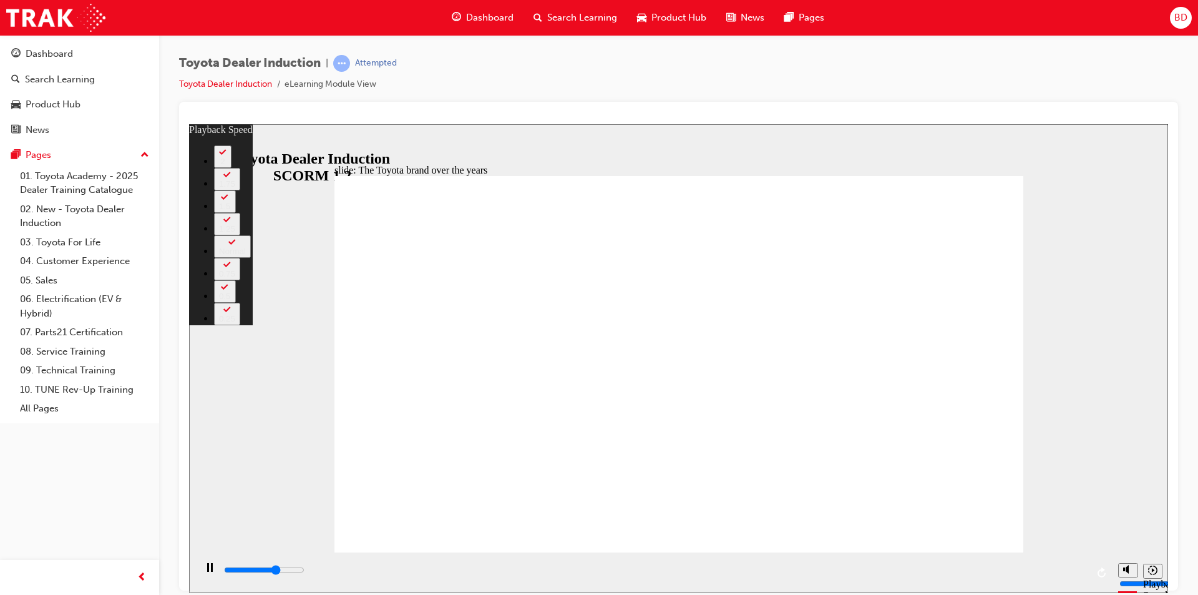
type input "2"
type input "5900"
type input "2"
type input "6200"
type input "2"
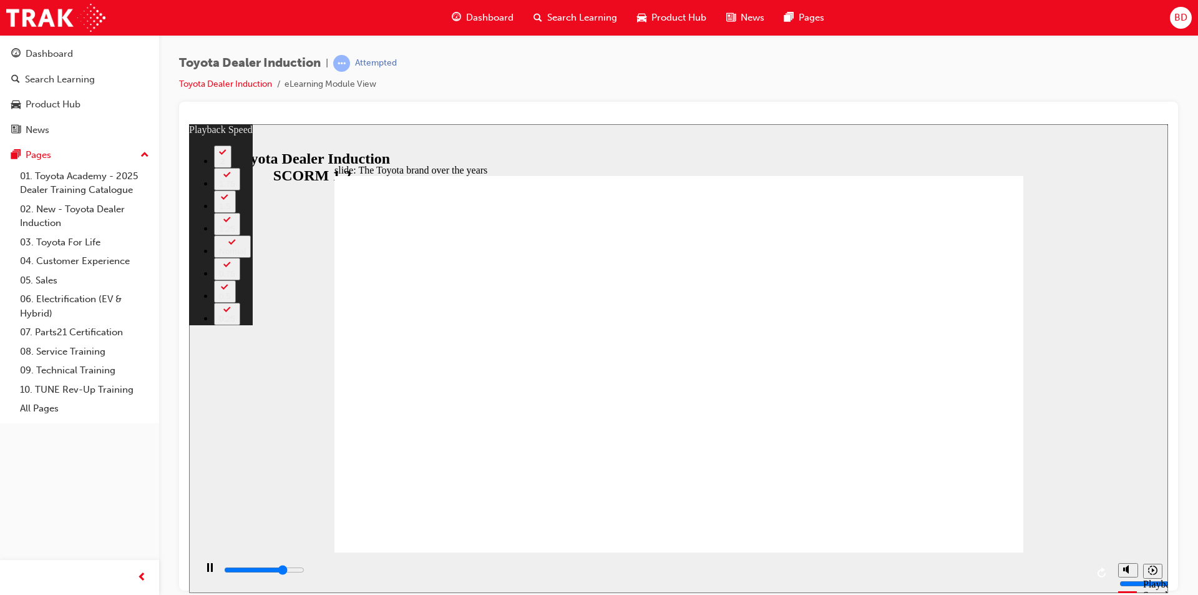
type input "6400"
type input "3"
type input "6600"
type input "3"
type input "6700"
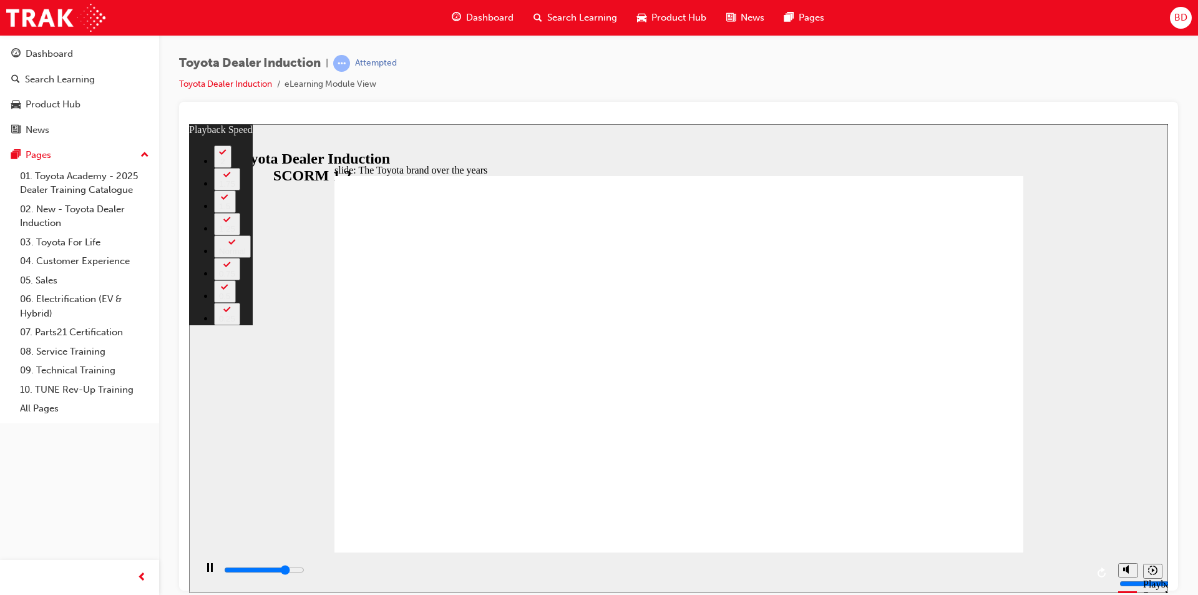
type input "3"
type input "6900"
type input "3"
type input "7200"
type input "3"
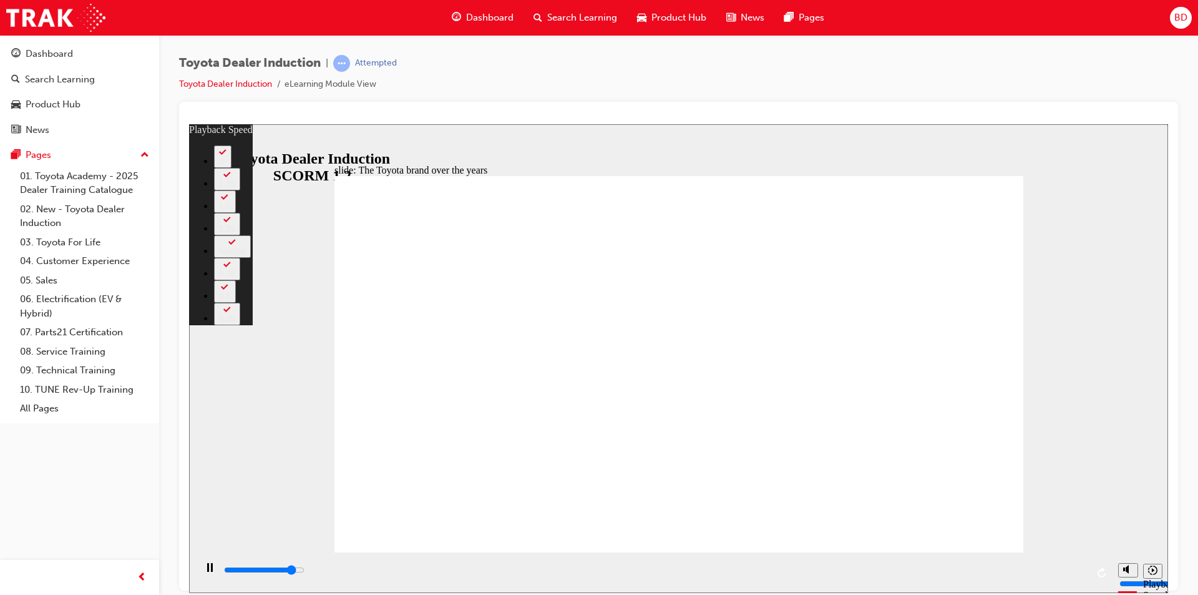
type input "7500"
type input "4"
type input "7700"
type input "4"
type input "8000"
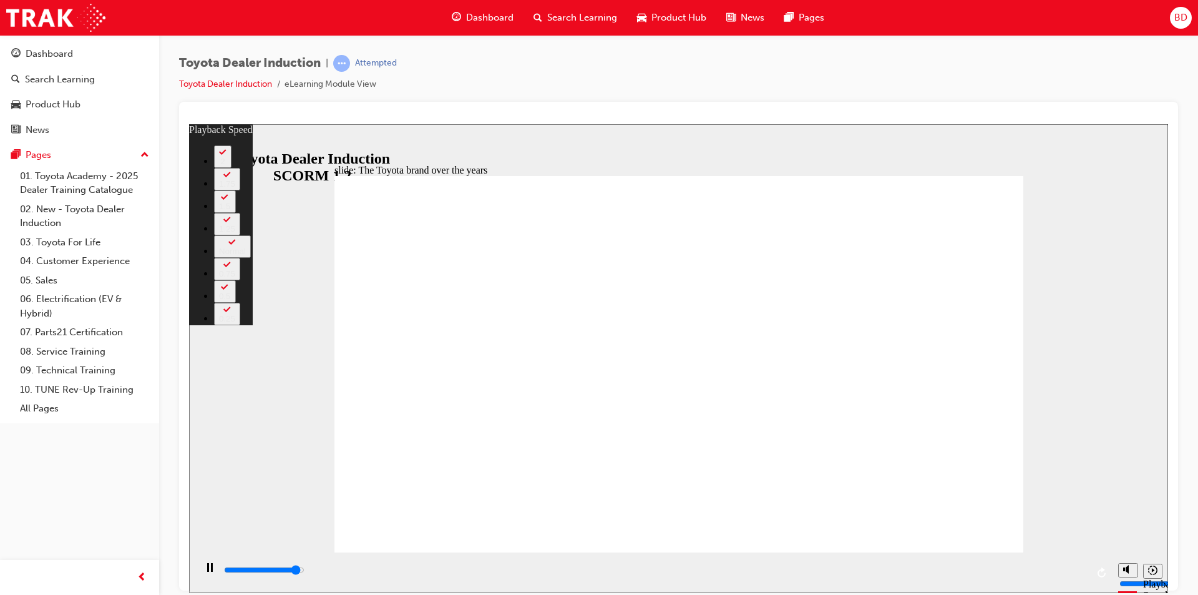
type input "4"
type input "8300"
type input "5"
type input "8400"
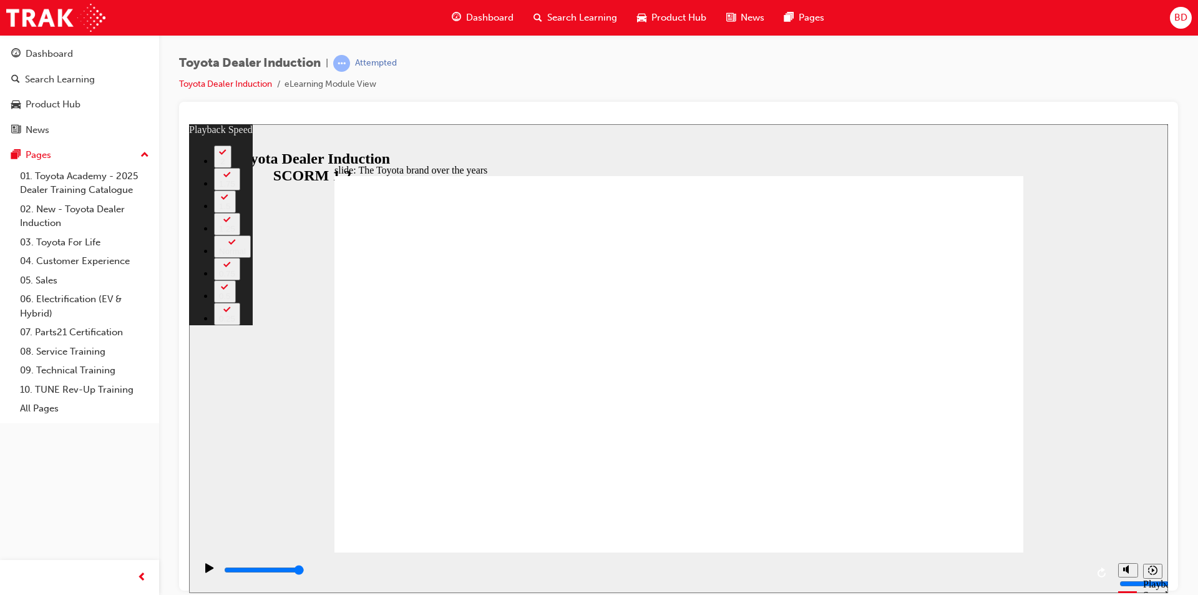
type input "165"
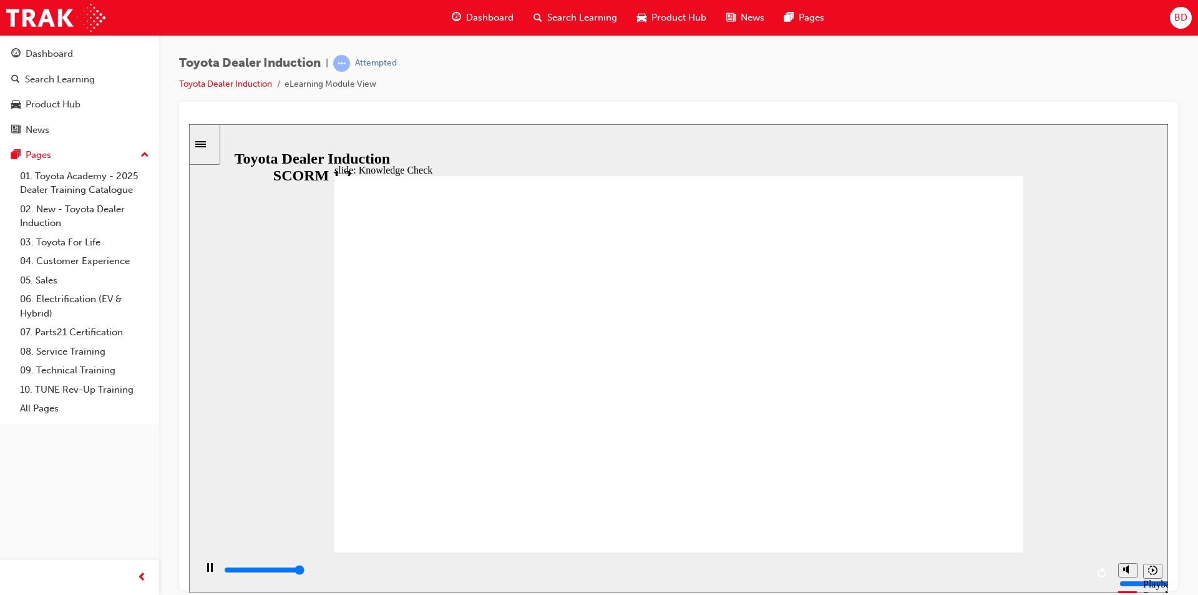
type input "5000"
radio input "true"
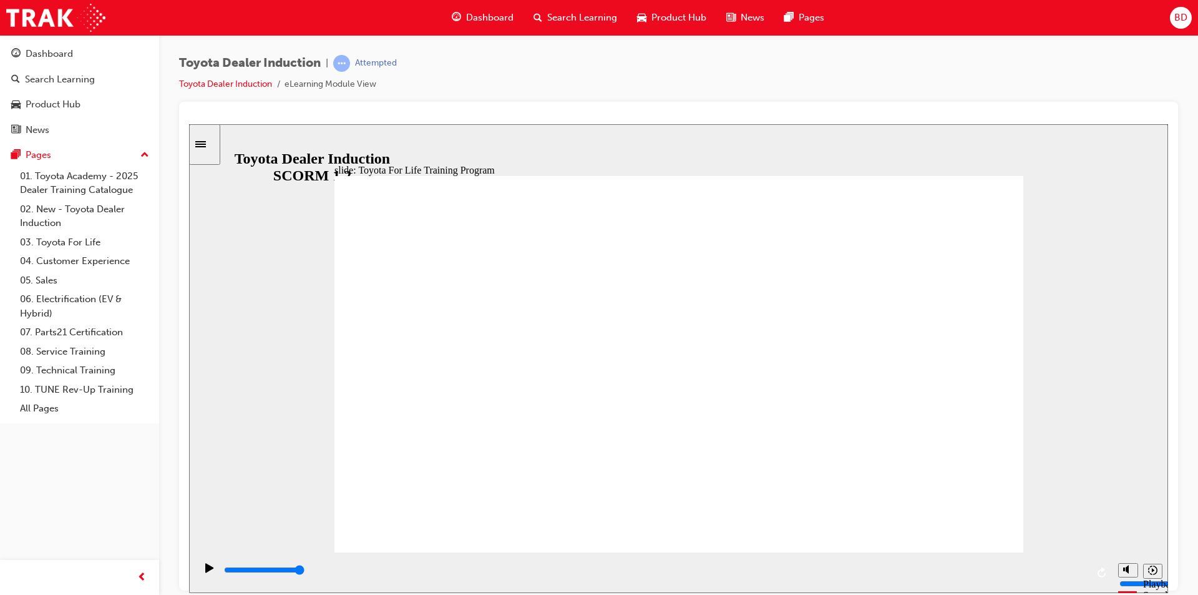
type input "10800"
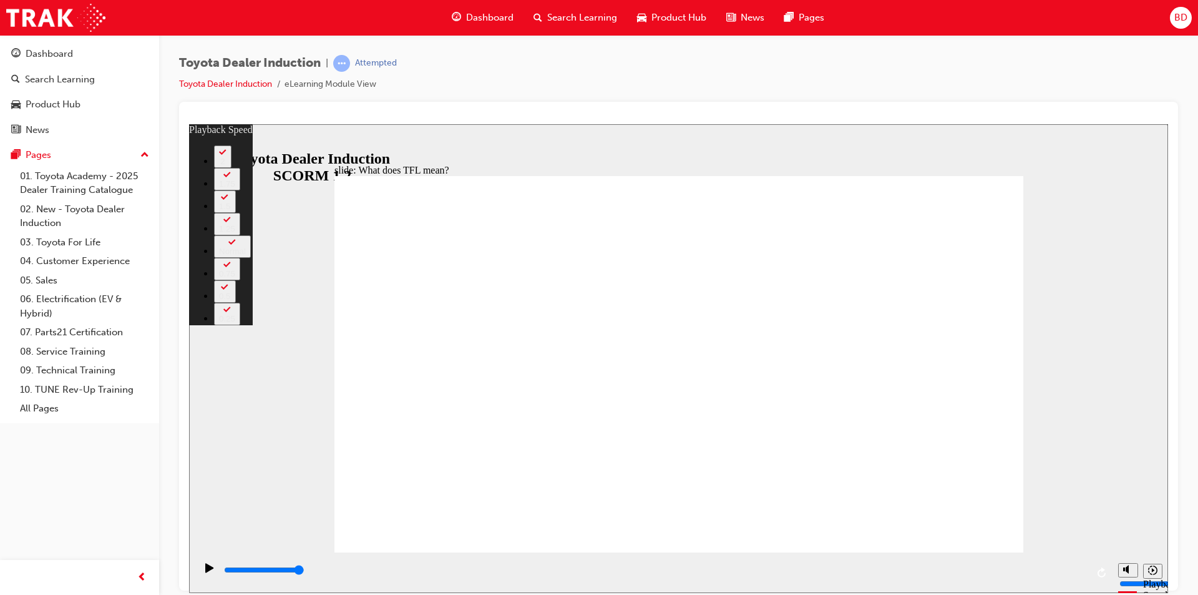
type input "139"
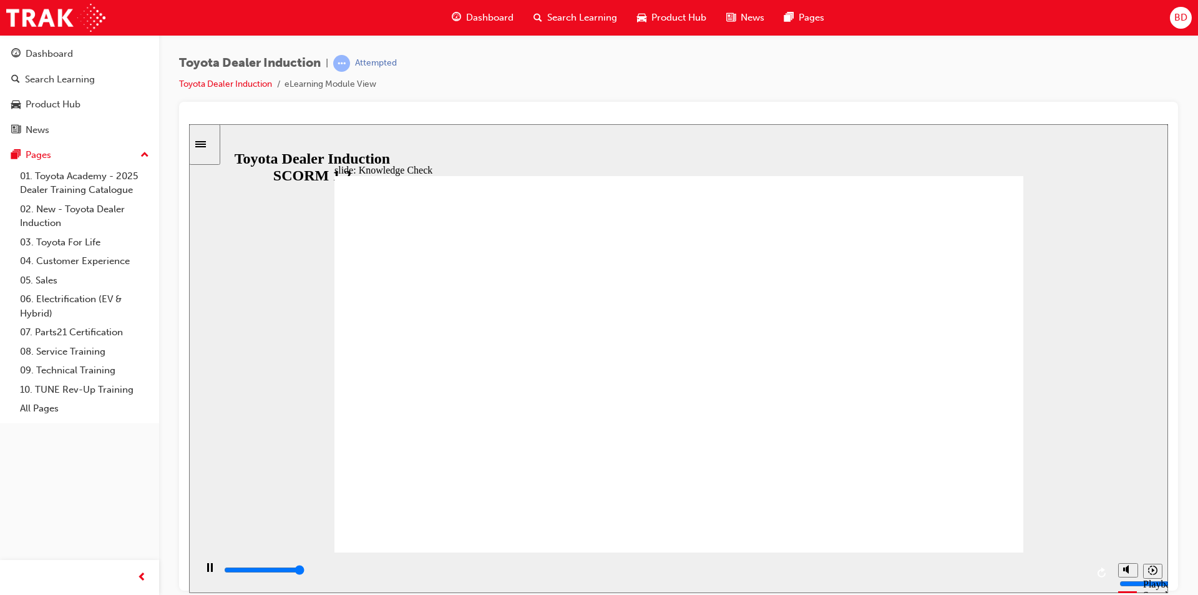
type input "5000"
radio input "true"
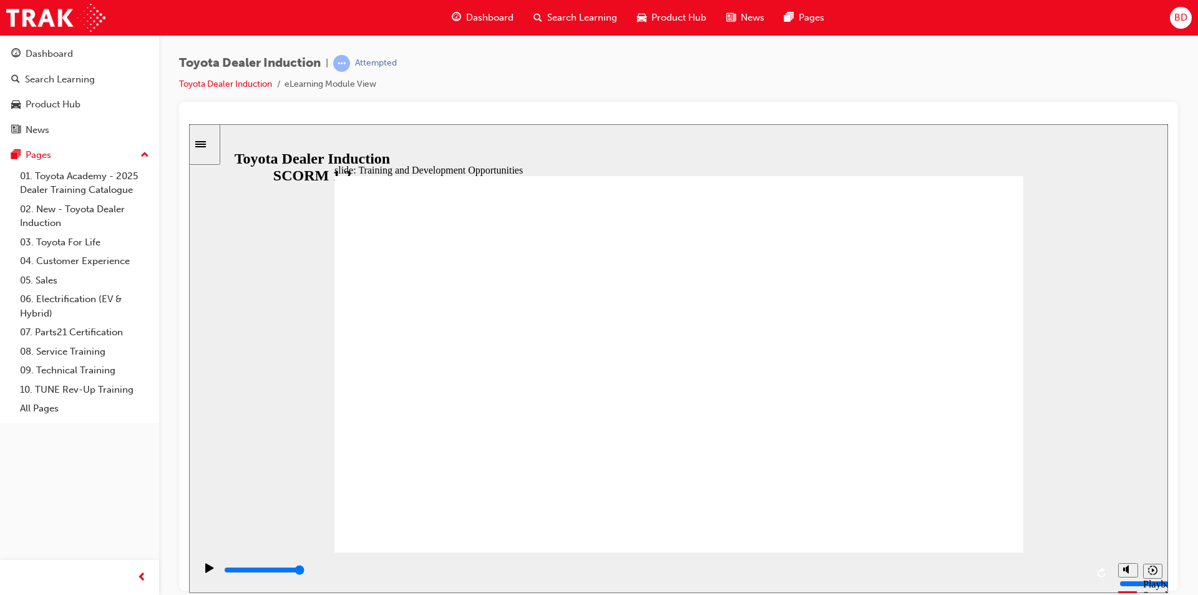
drag, startPoint x: 948, startPoint y: 524, endPoint x: 946, endPoint y: 535, distance: 10.8
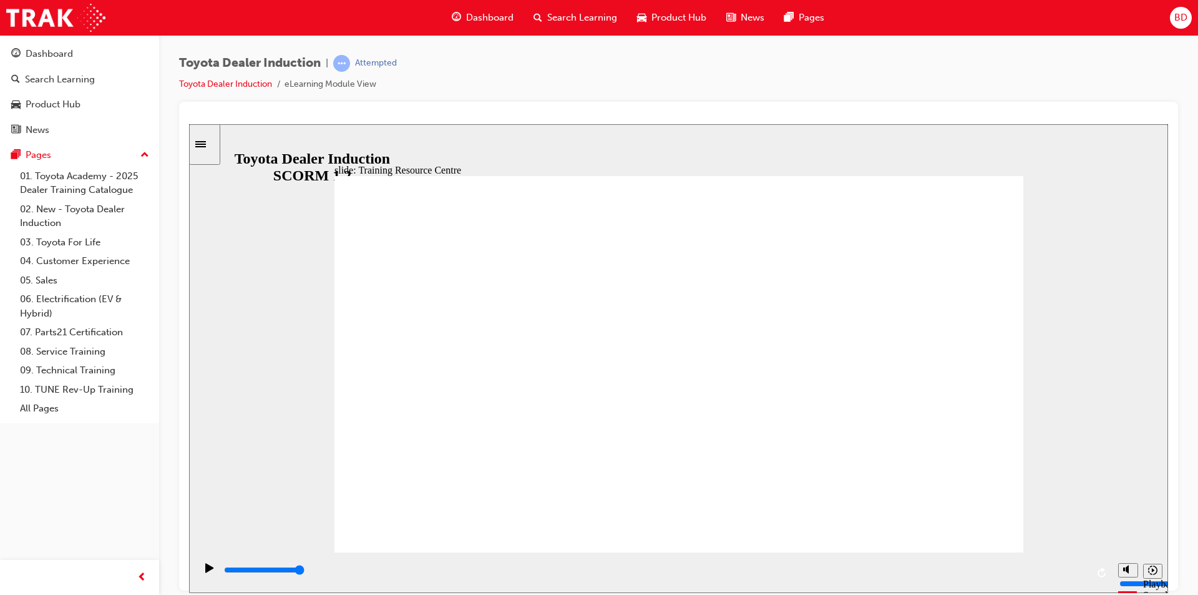
type input "5000"
radio input "true"
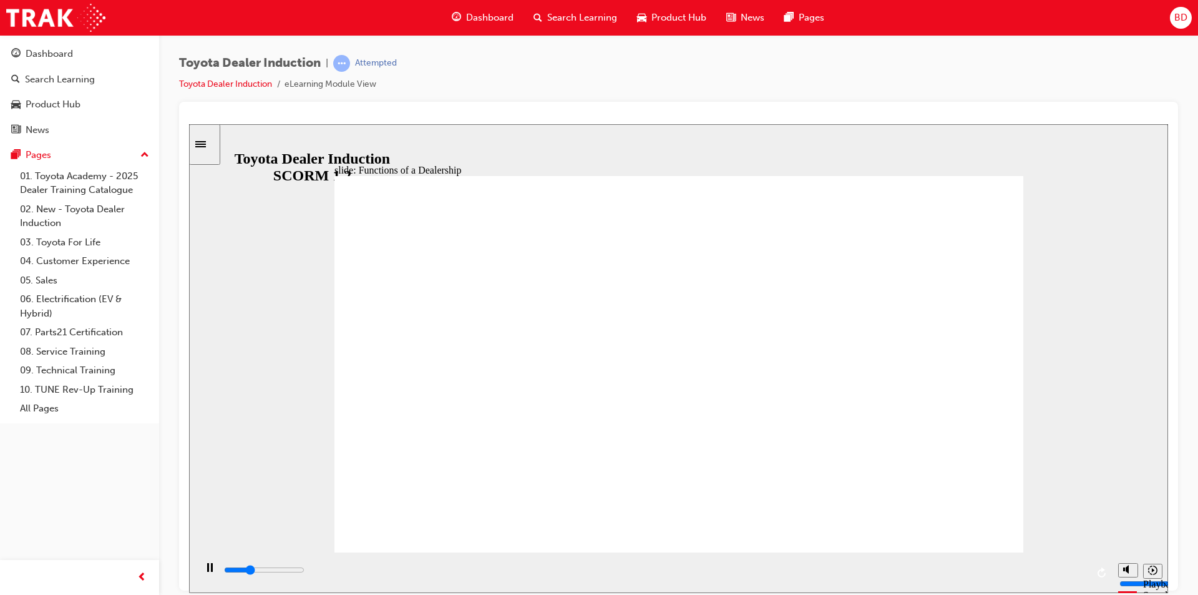
type input "21300"
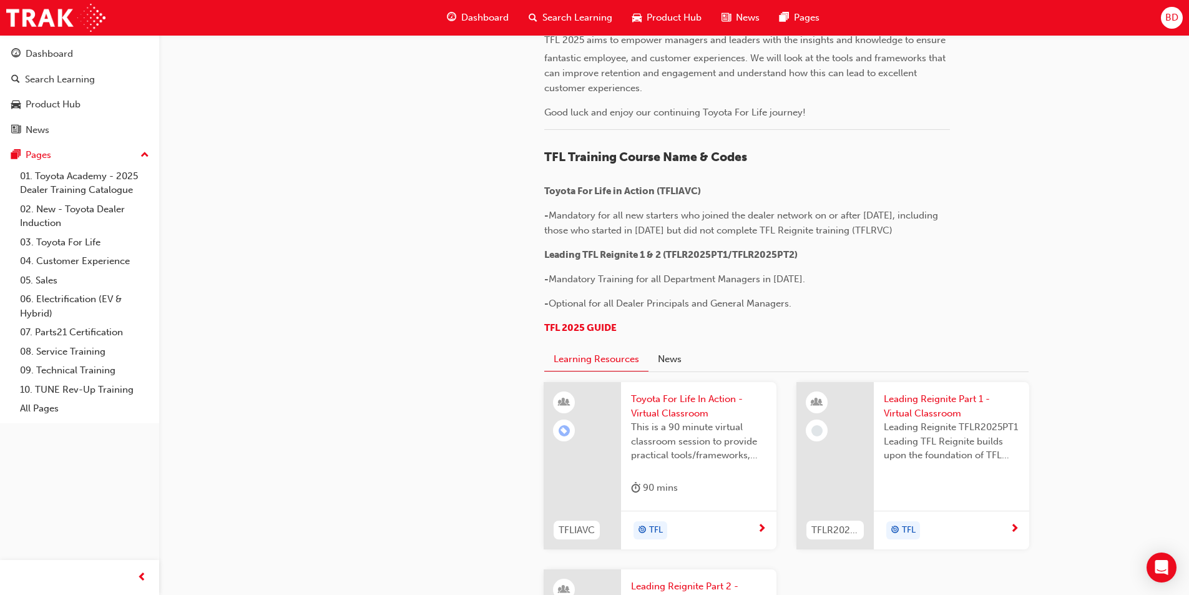
scroll to position [489, 0]
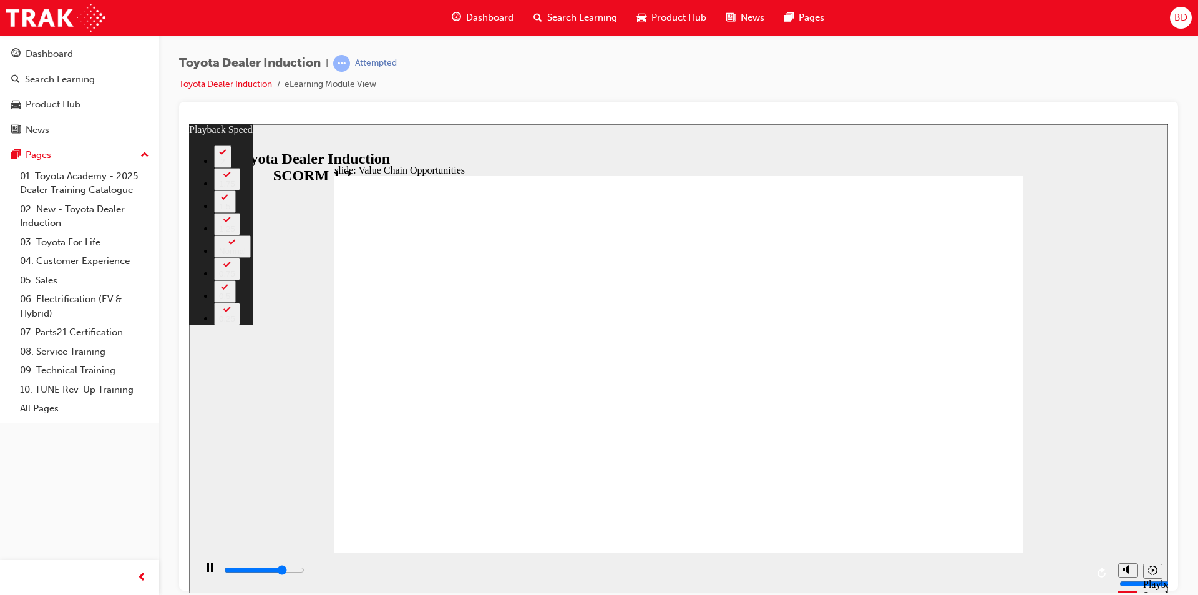
type input "8500"
type input "0"
type input "8800"
type input "0"
type input "9700"
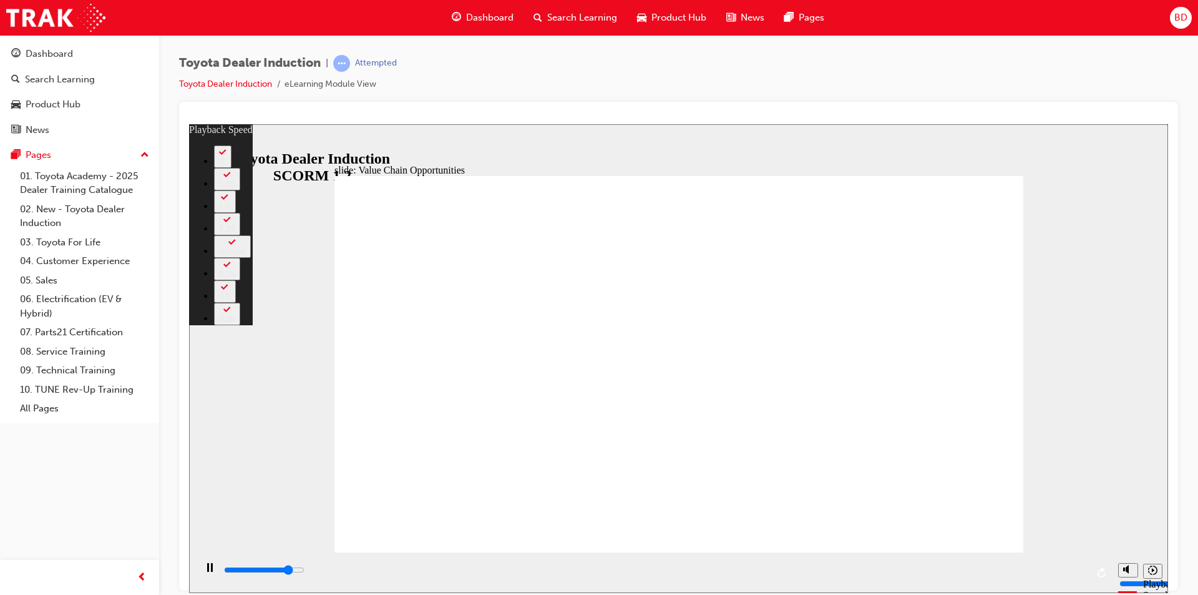
type input "1"
type input "9800"
type input "1"
type input "10100"
type input "2"
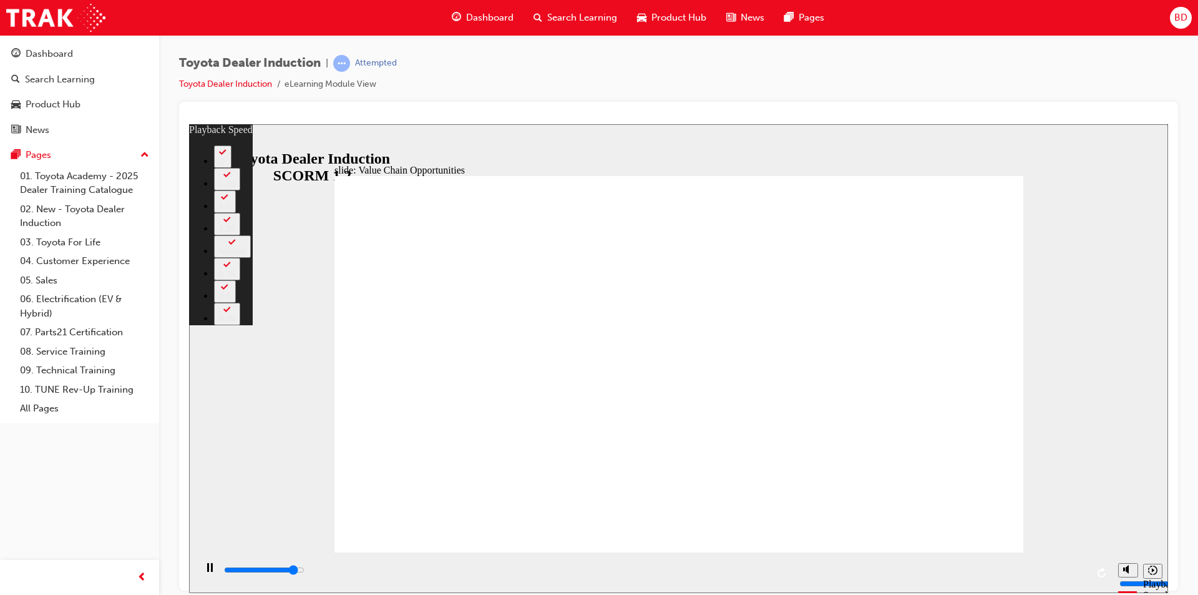
type input "10400"
type input "2"
type input "10700"
type input "2"
type input "11300"
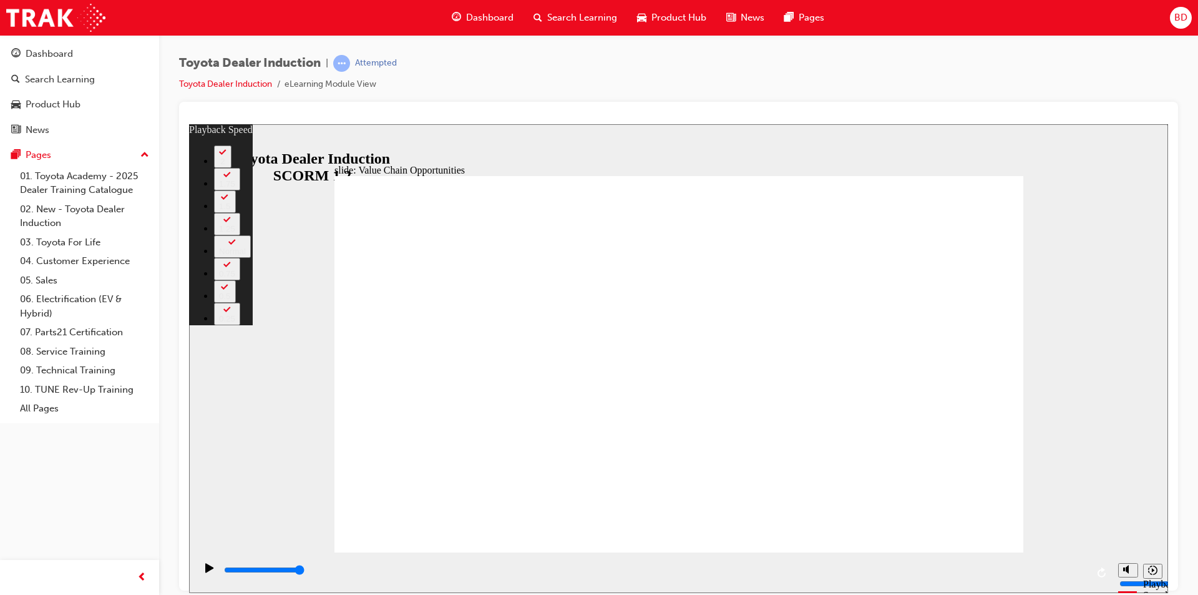
type input "64"
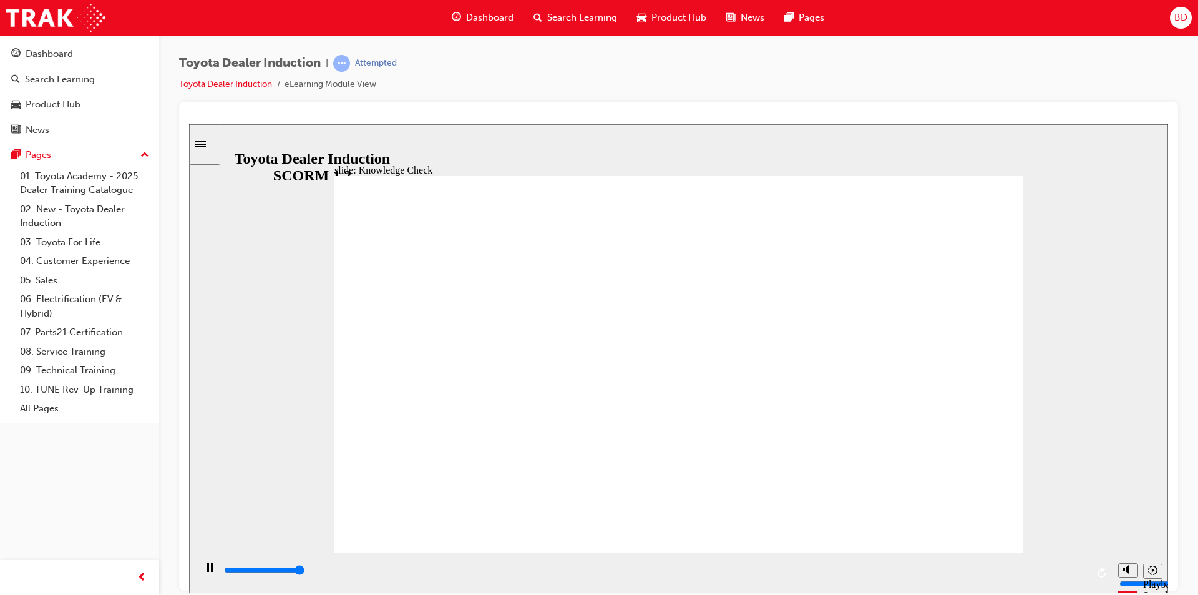
type input "5000"
radio input "true"
type input "5000"
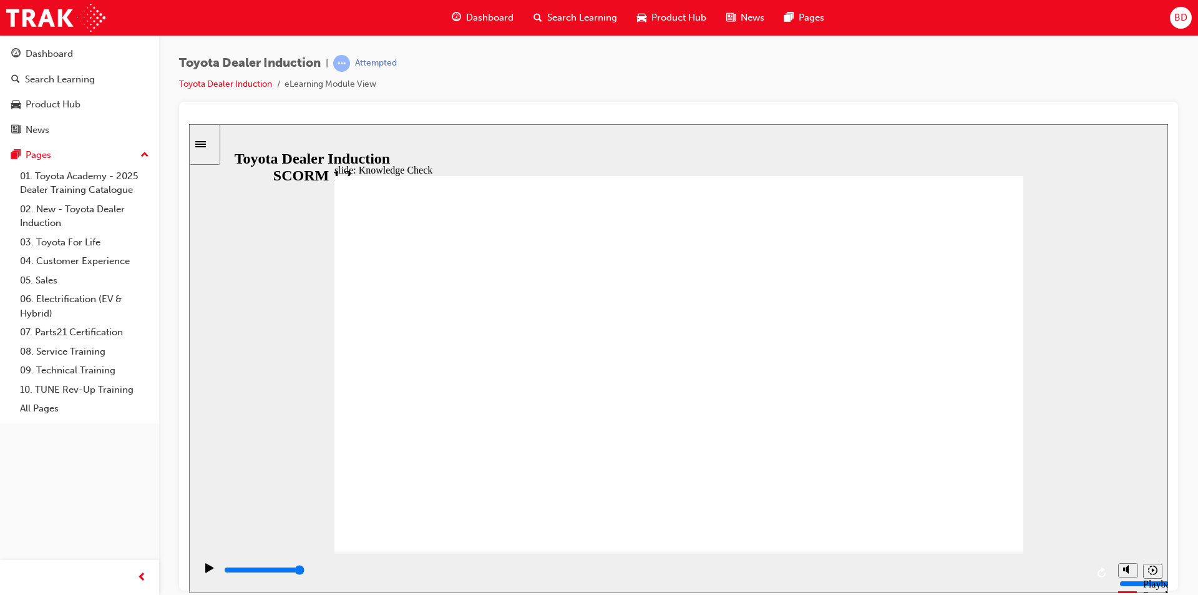
radio input "true"
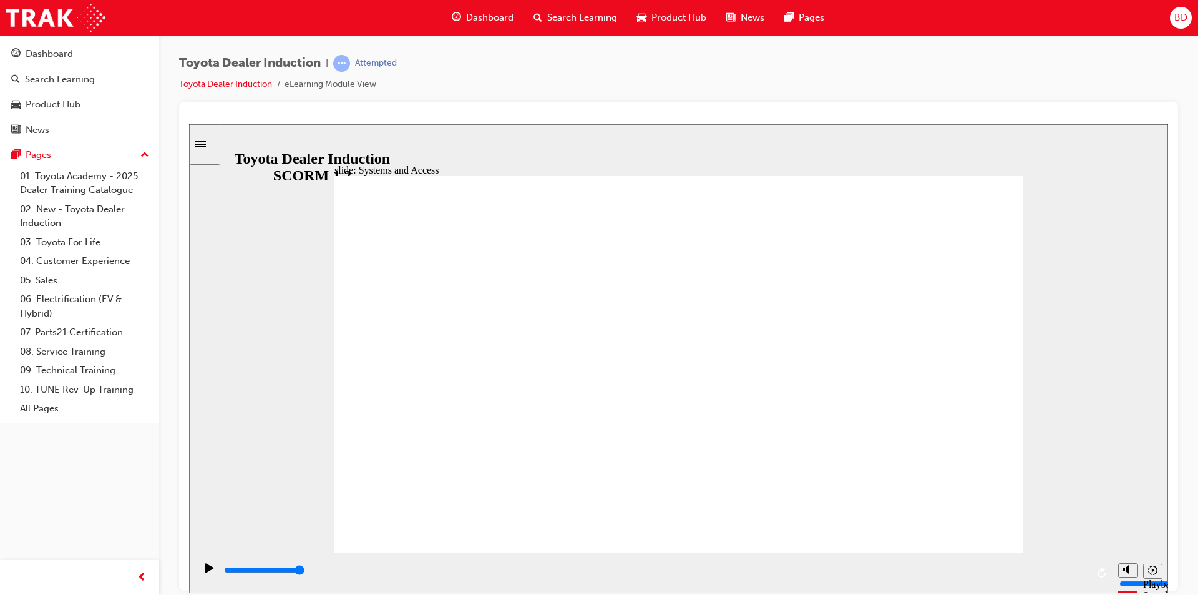
type input "3300"
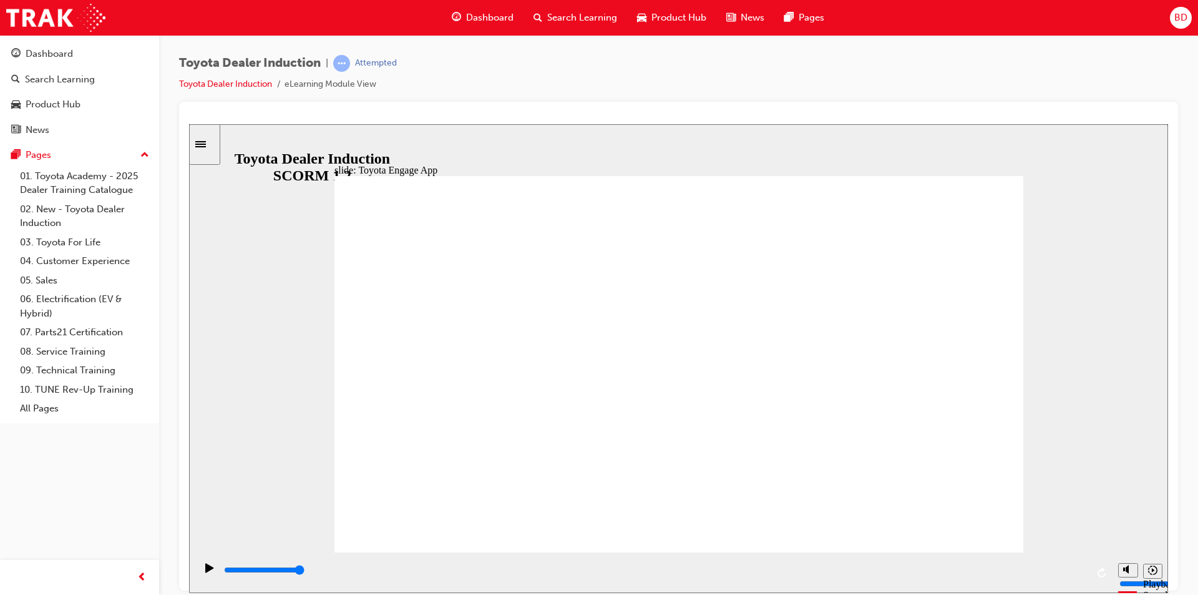
click at [292, 308] on div "slide: Toyota Engage App Toyota Engage and Dealer Benefits BACK BACK NEXT NEXT …" at bounding box center [678, 358] width 979 height 469
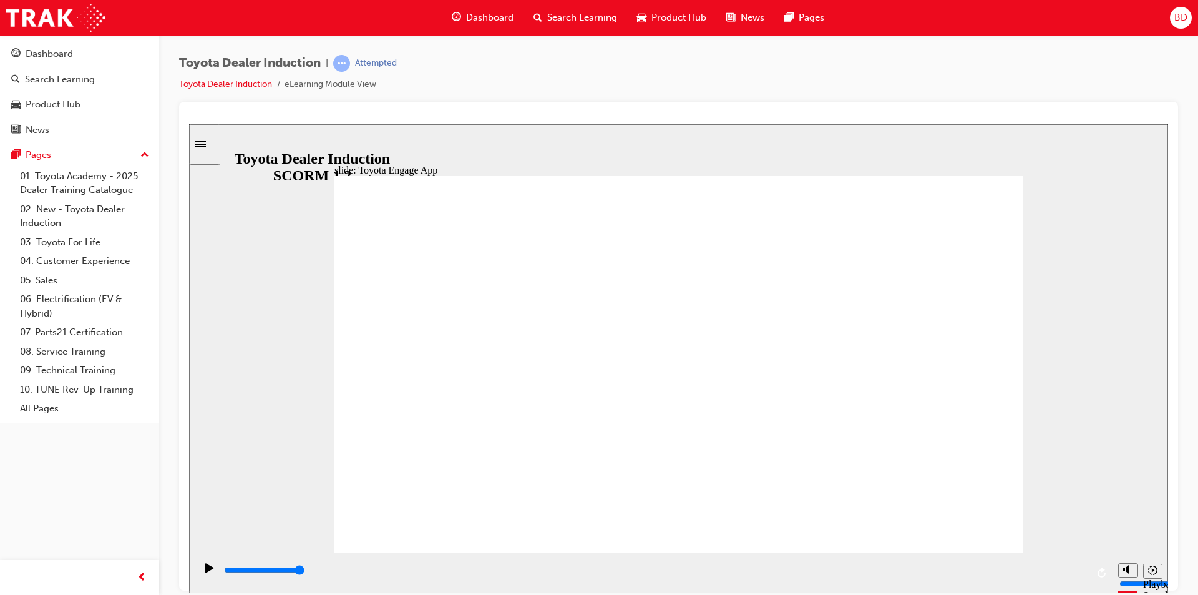
click at [292, 308] on div "slide: Toyota Engage App Toyota Engage and Dealer Benefits BACK BACK NEXT NEXT …" at bounding box center [678, 358] width 979 height 469
click at [293, 308] on div "slide: Toyota Engage App Toyota Engage and Dealer Benefits BACK BACK NEXT NEXT …" at bounding box center [678, 358] width 979 height 469
drag, startPoint x: 509, startPoint y: 336, endPoint x: 544, endPoint y: 371, distance: 49.4
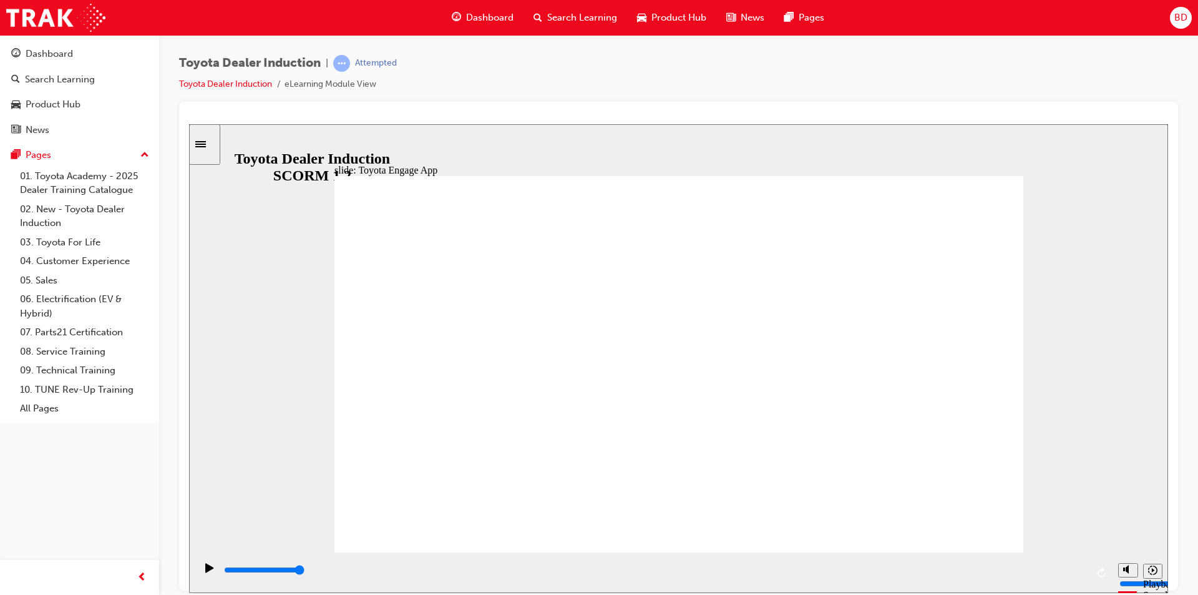
drag, startPoint x: 553, startPoint y: 380, endPoint x: 920, endPoint y: 513, distance: 390.3
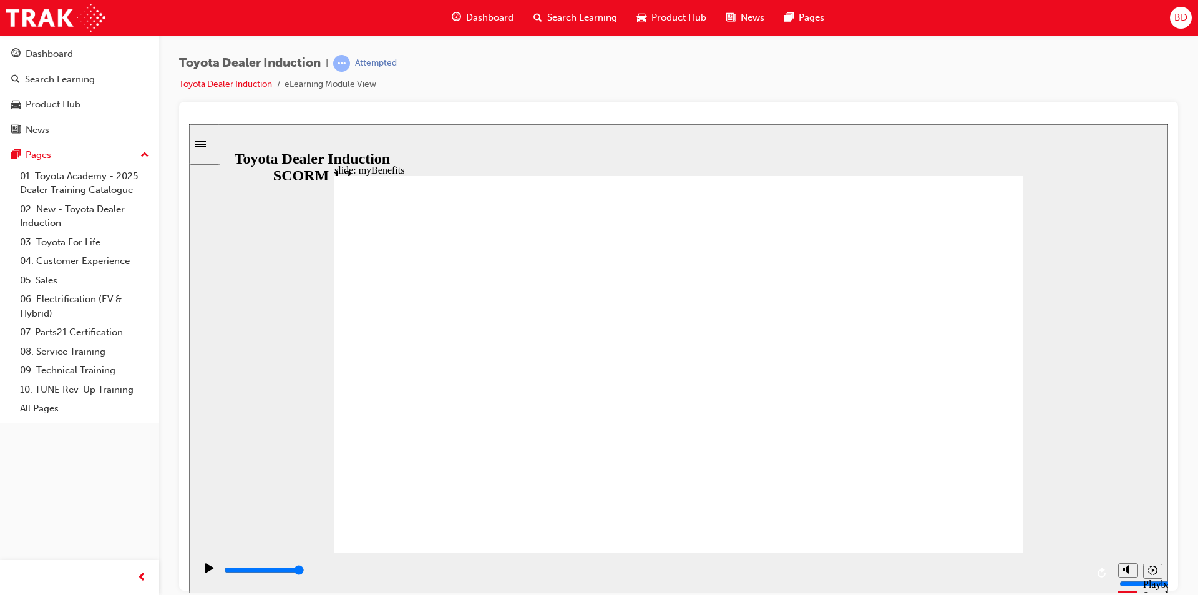
type input "5000"
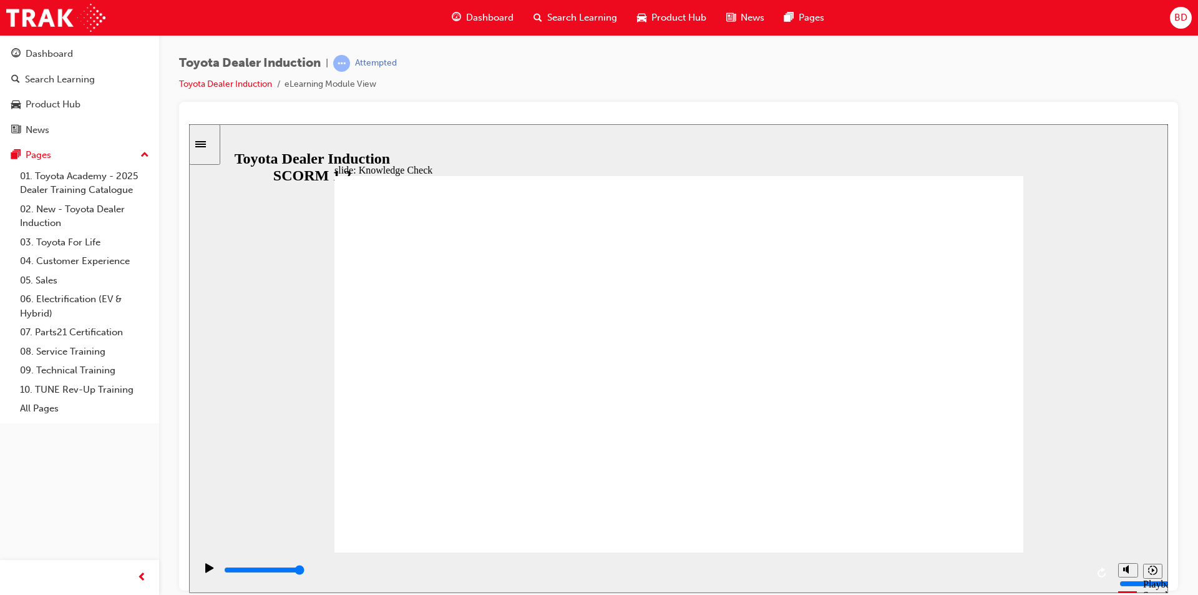
type input "Engage Mobile App"
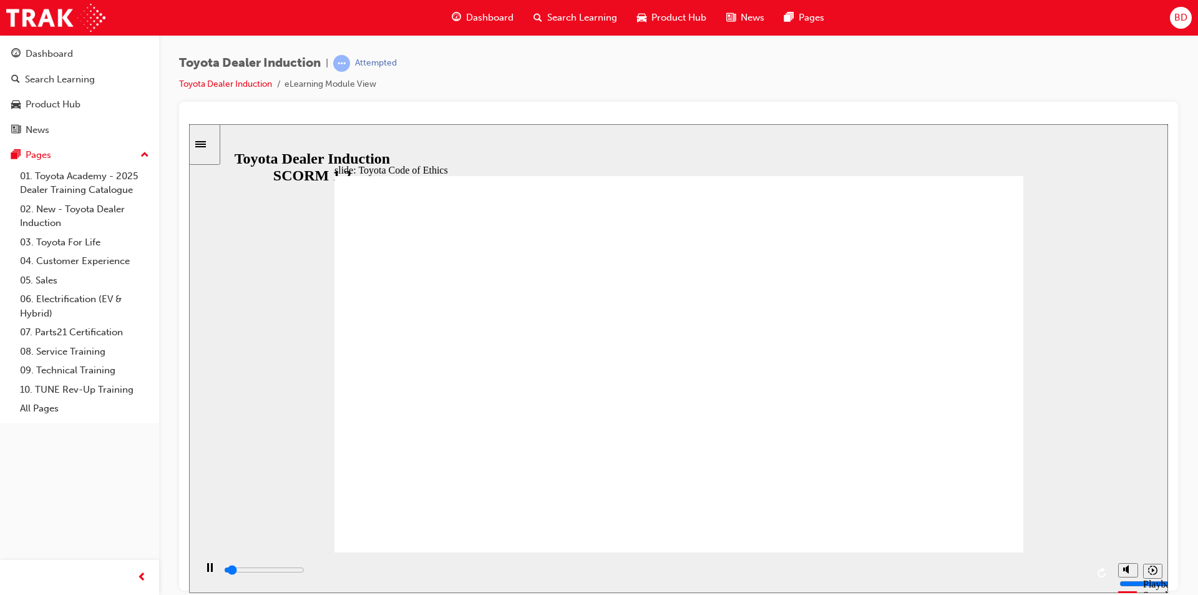
type input "1200"
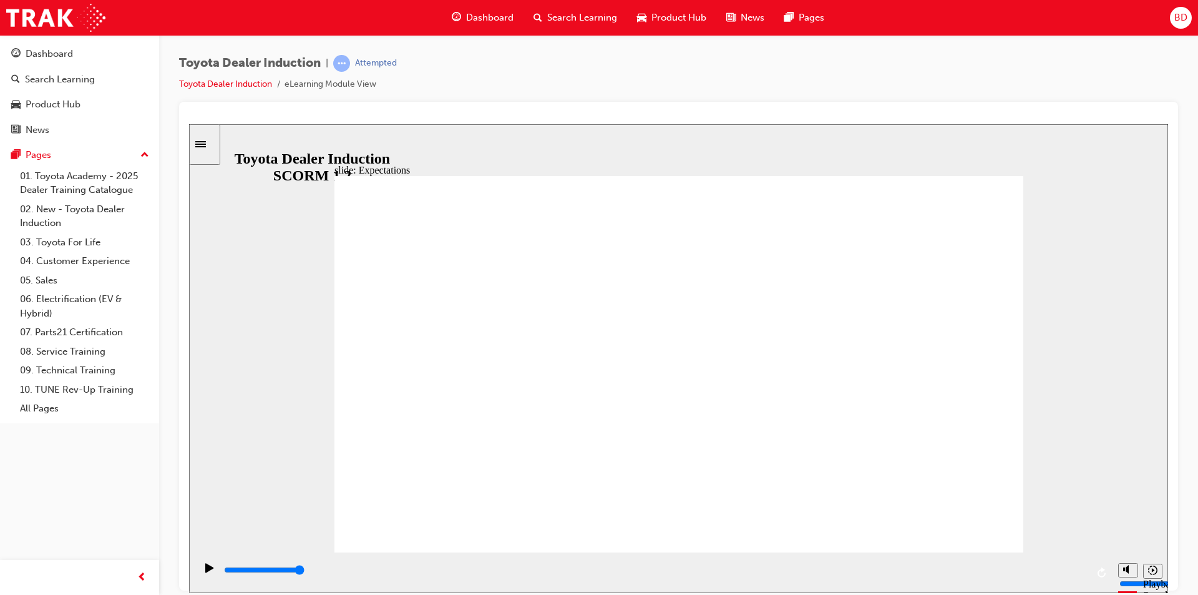
type input "8400"
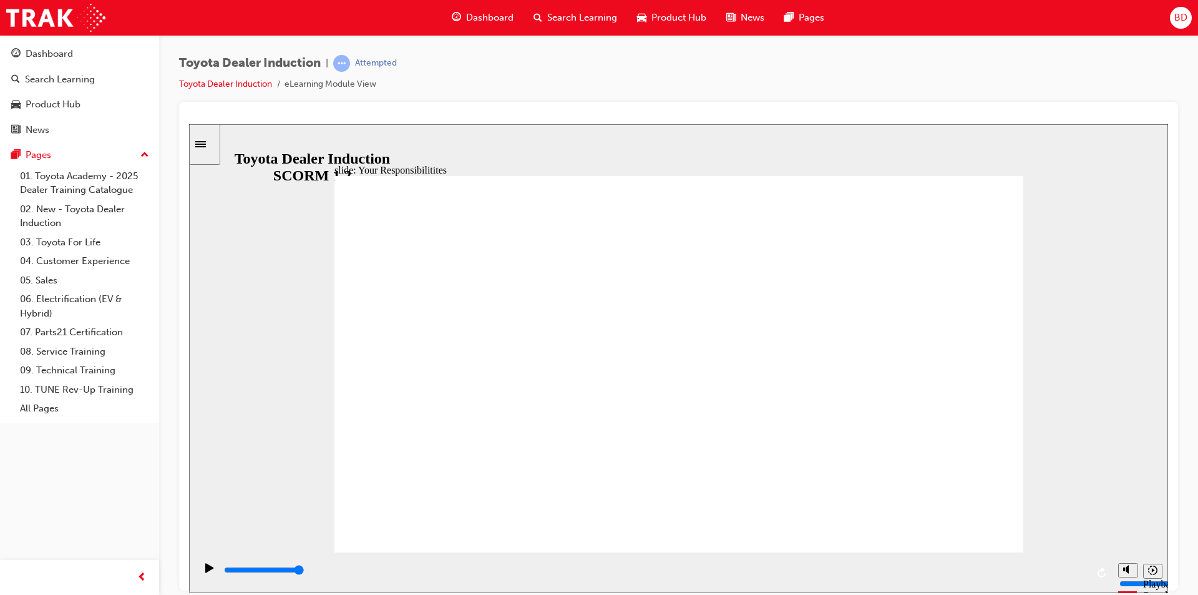
checkbox input "true"
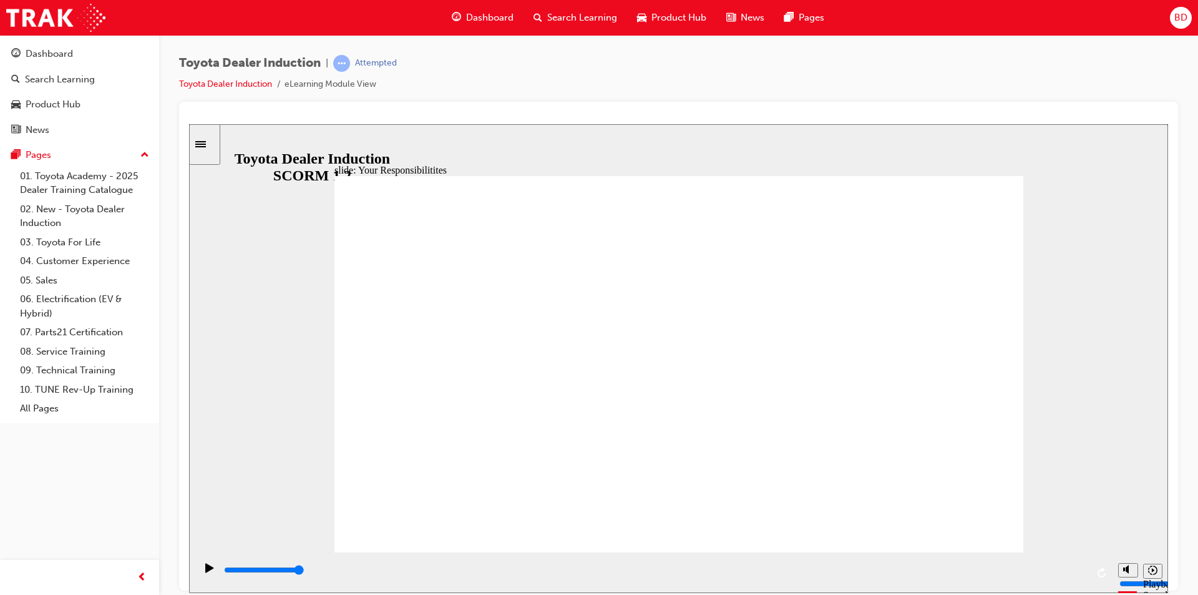
checkbox input "true"
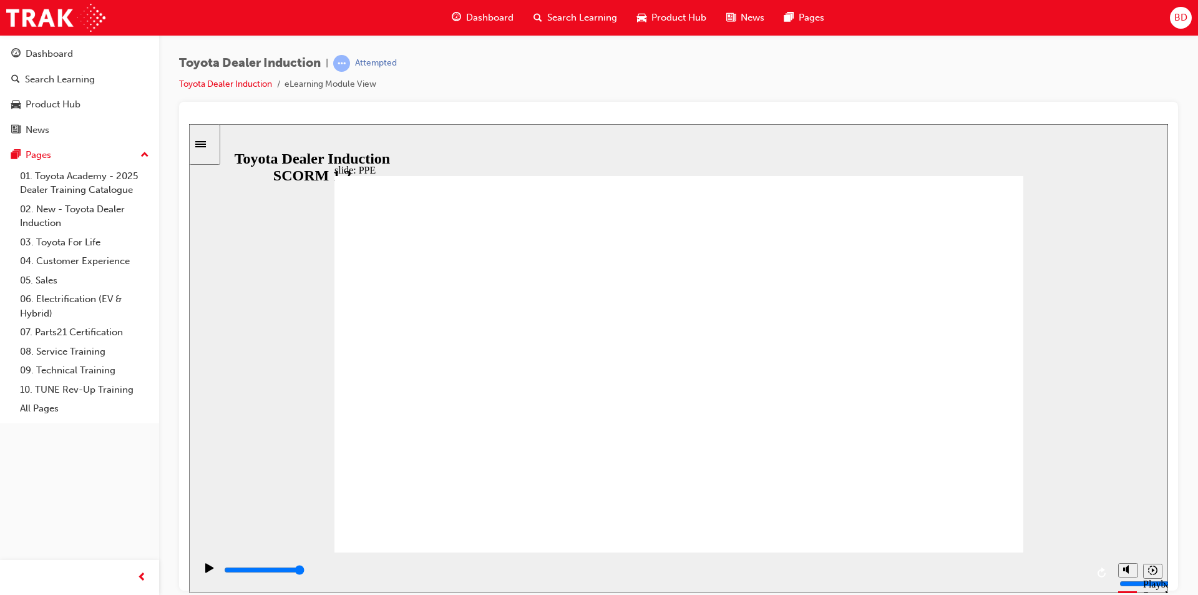
drag, startPoint x: 604, startPoint y: 414, endPoint x: 421, endPoint y: 414, distance: 183.5
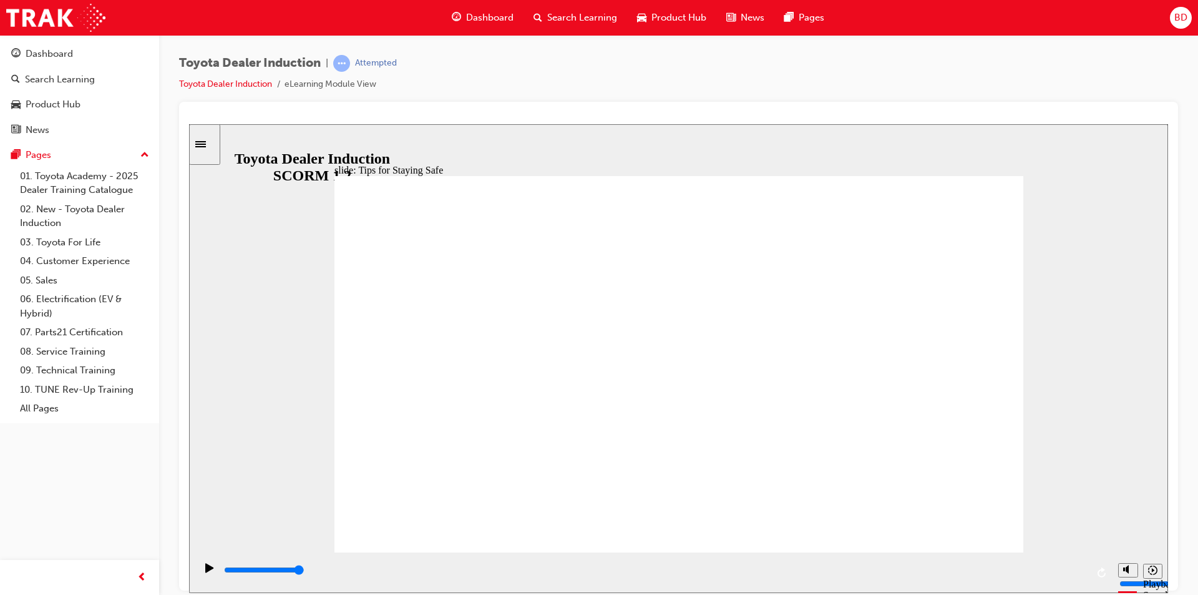
drag, startPoint x: 566, startPoint y: 350, endPoint x: 505, endPoint y: 354, distance: 61.3
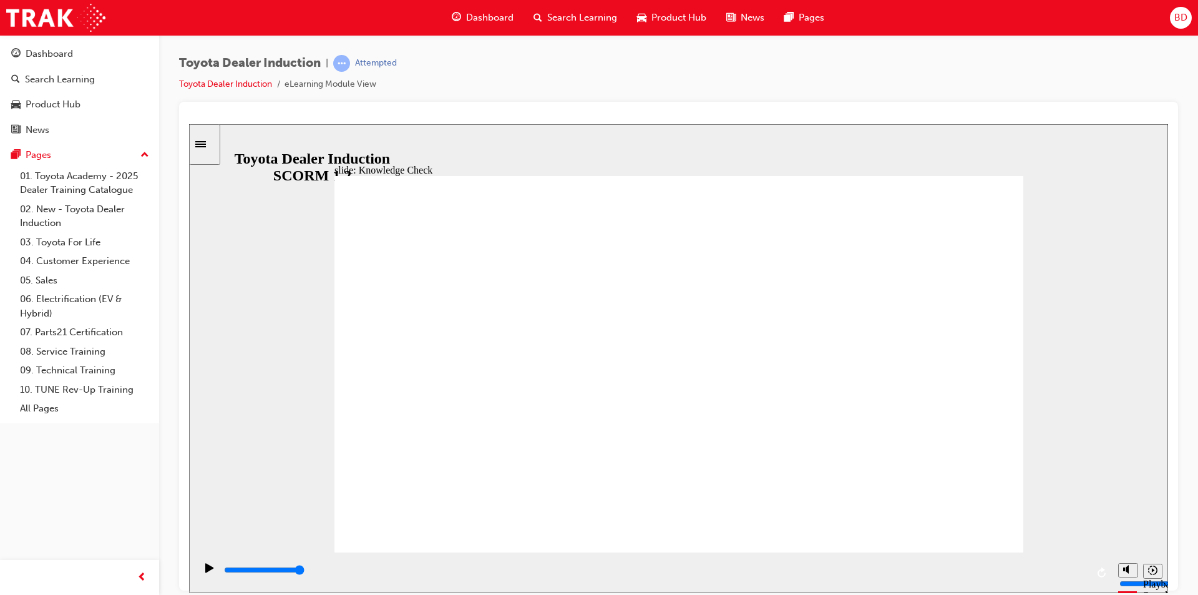
type input "5000"
checkbox input "true"
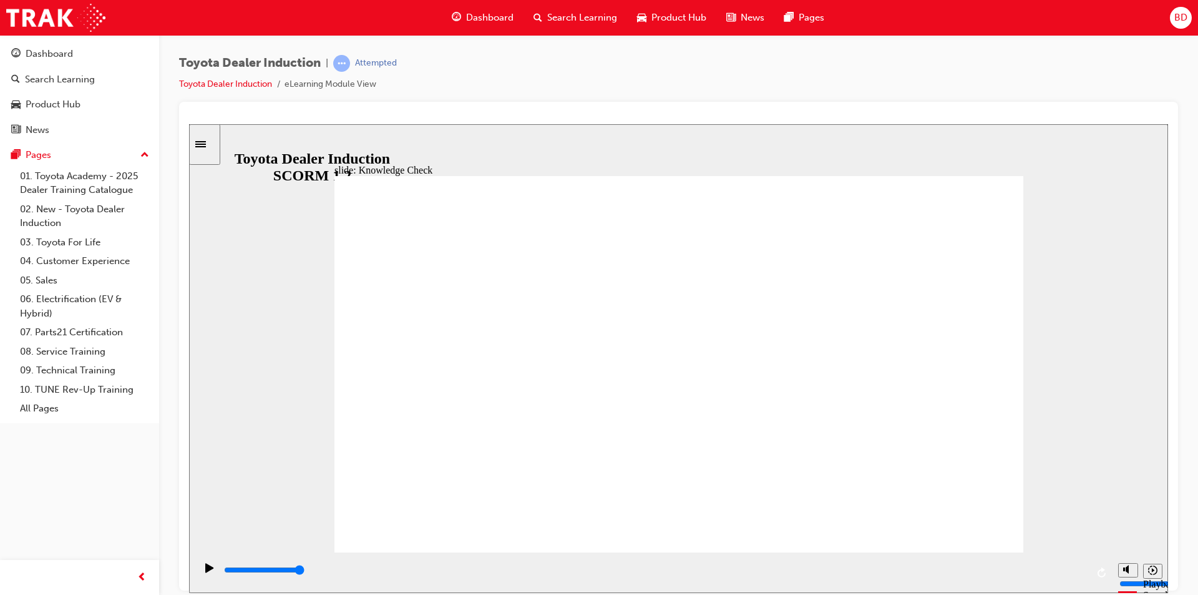
checkbox input "true"
type input "600"
type input "5000"
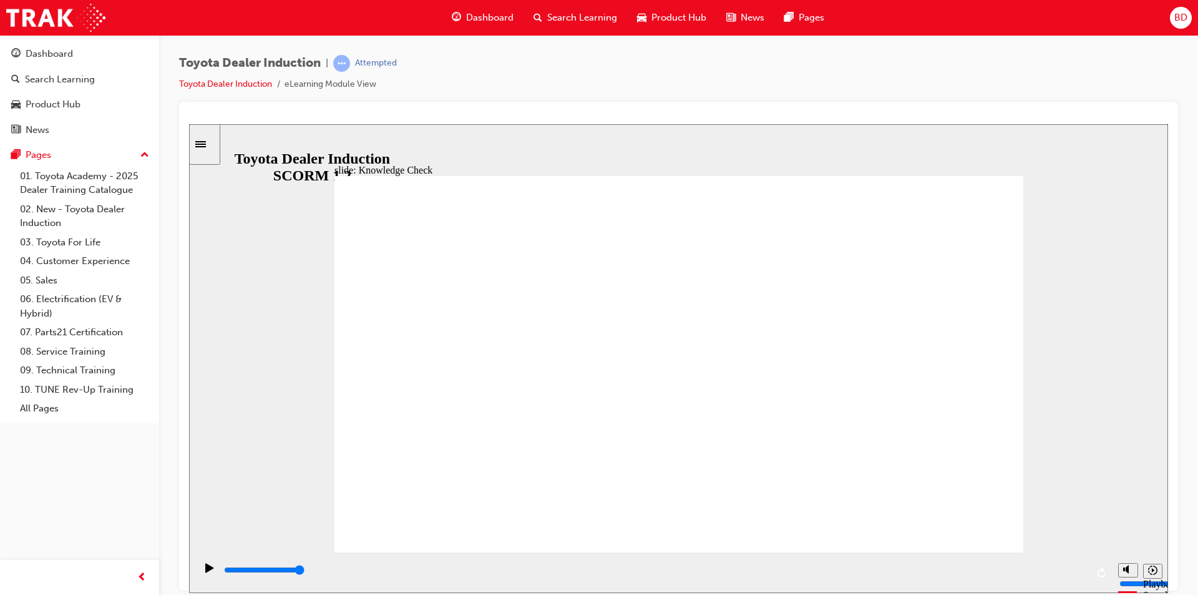
radio input "true"
drag, startPoint x: 651, startPoint y: 437, endPoint x: 620, endPoint y: 348, distance: 94.0
type input "4600"
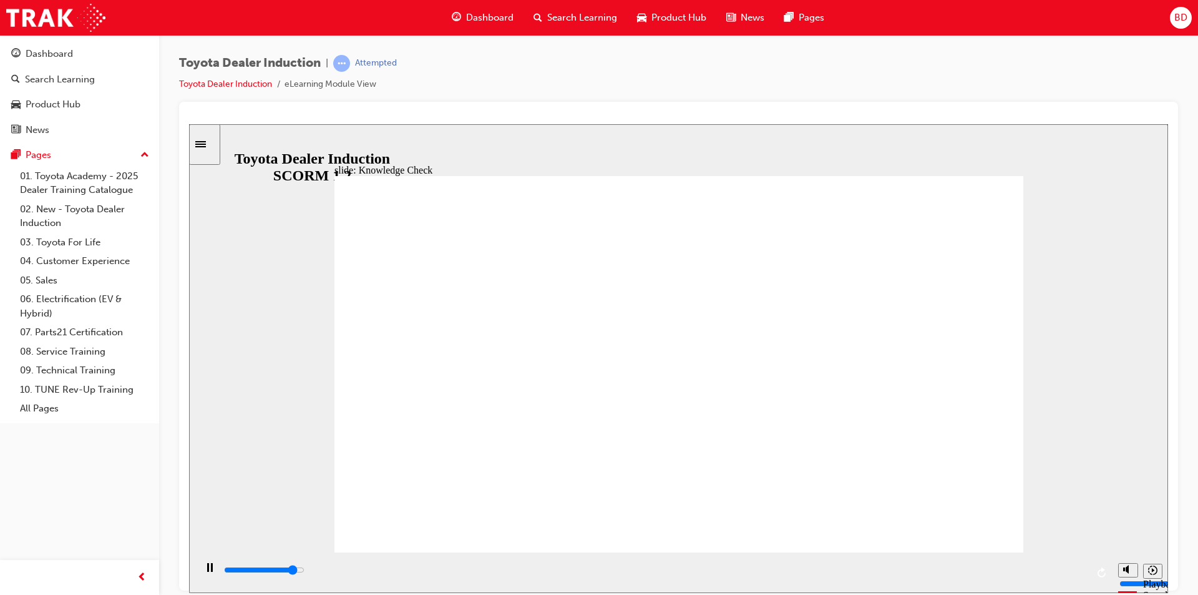
checkbox input "true"
type input "5000"
checkbox input "true"
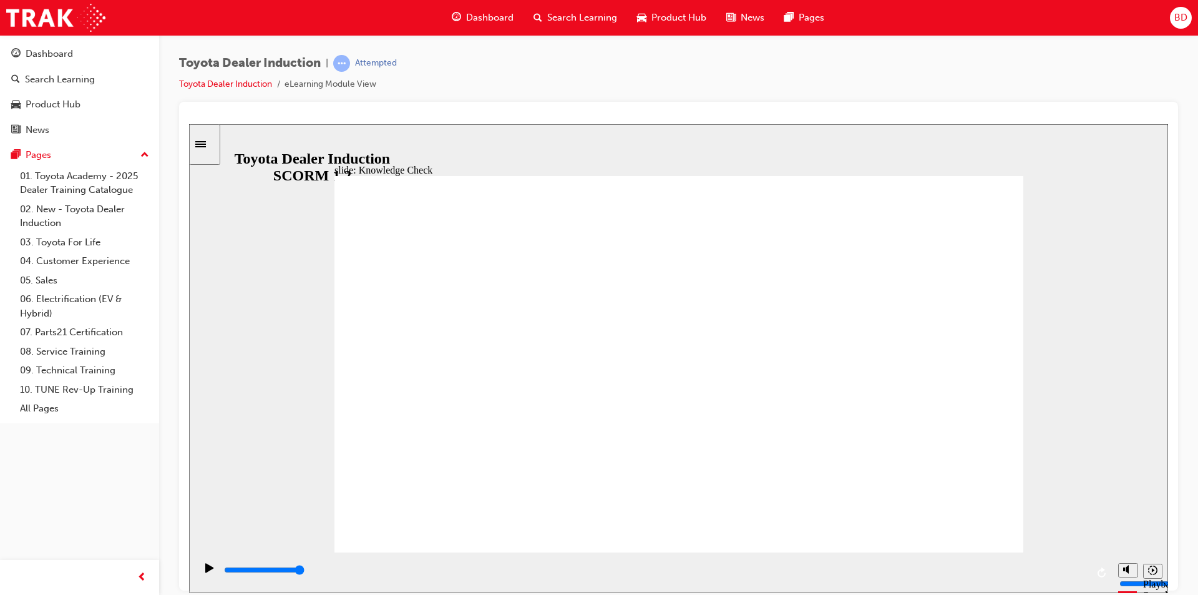
type input "5000"
checkbox input "true"
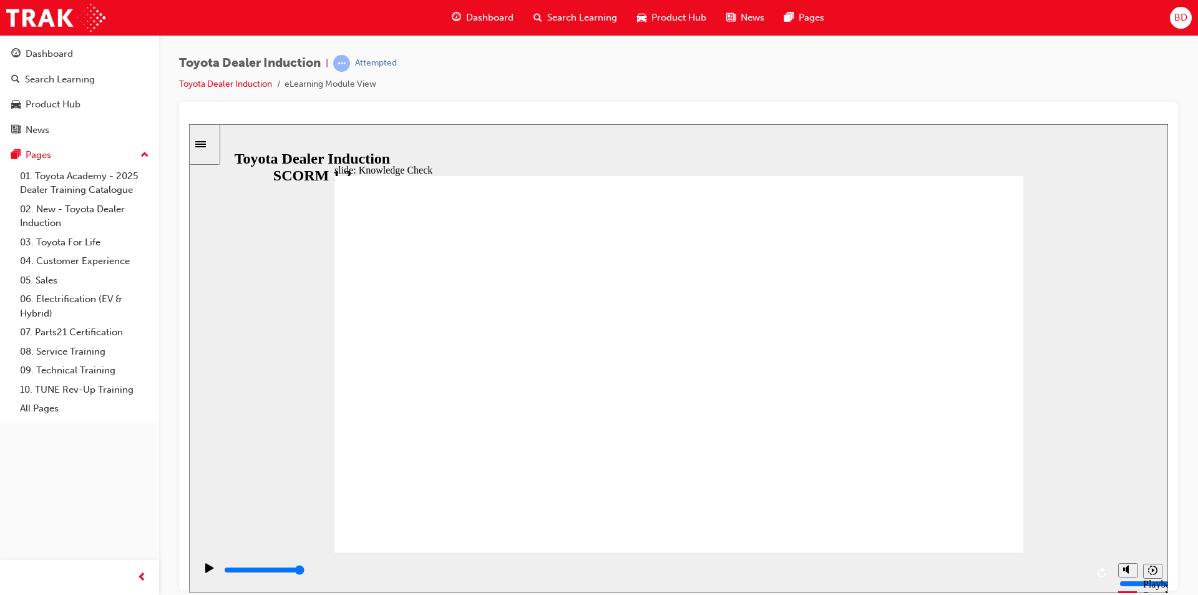
checkbox input "true"
drag, startPoint x: 697, startPoint y: 436, endPoint x: 956, endPoint y: 513, distance: 270.9
type input "9900"
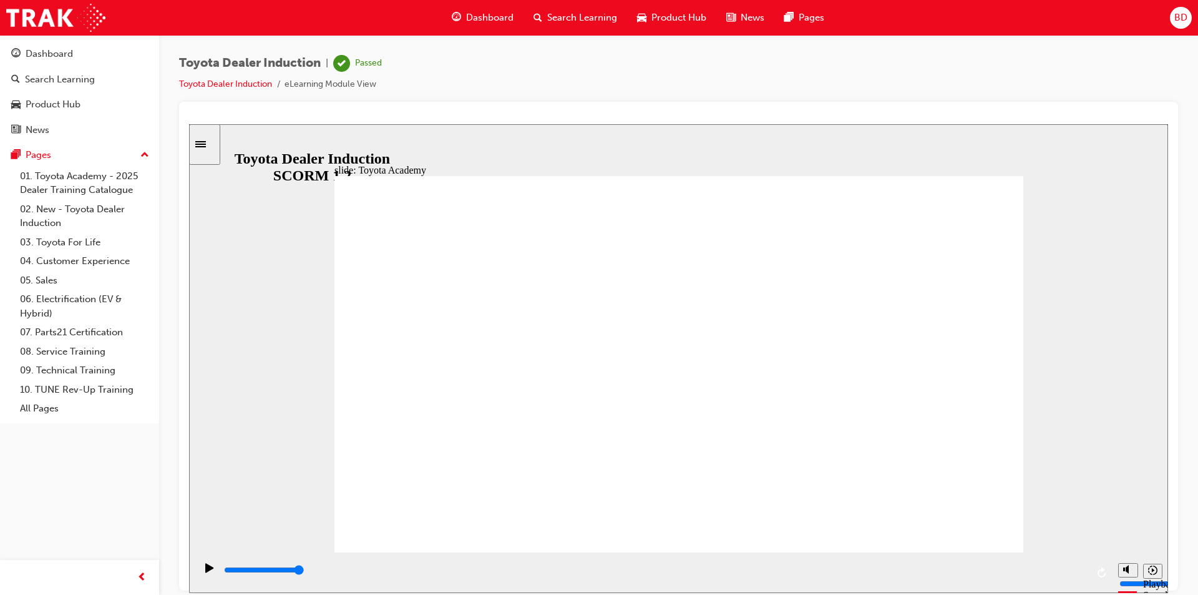
click at [52, 49] on div "Dashboard" at bounding box center [49, 54] width 47 height 14
